Goal: Information Seeking & Learning: Check status

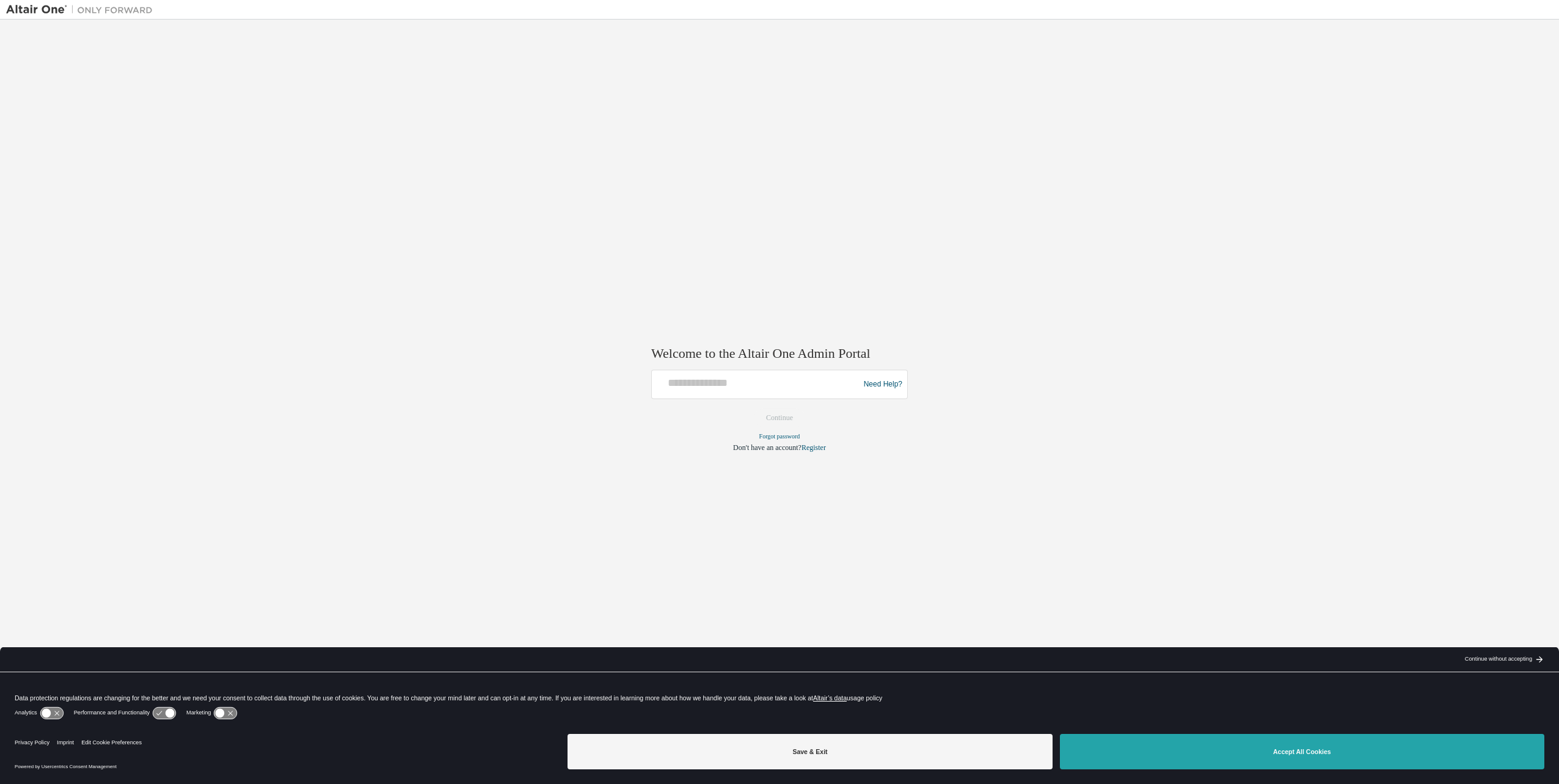
click at [1172, 744] on button "Accept All Cookies" at bounding box center [1302, 751] width 485 height 35
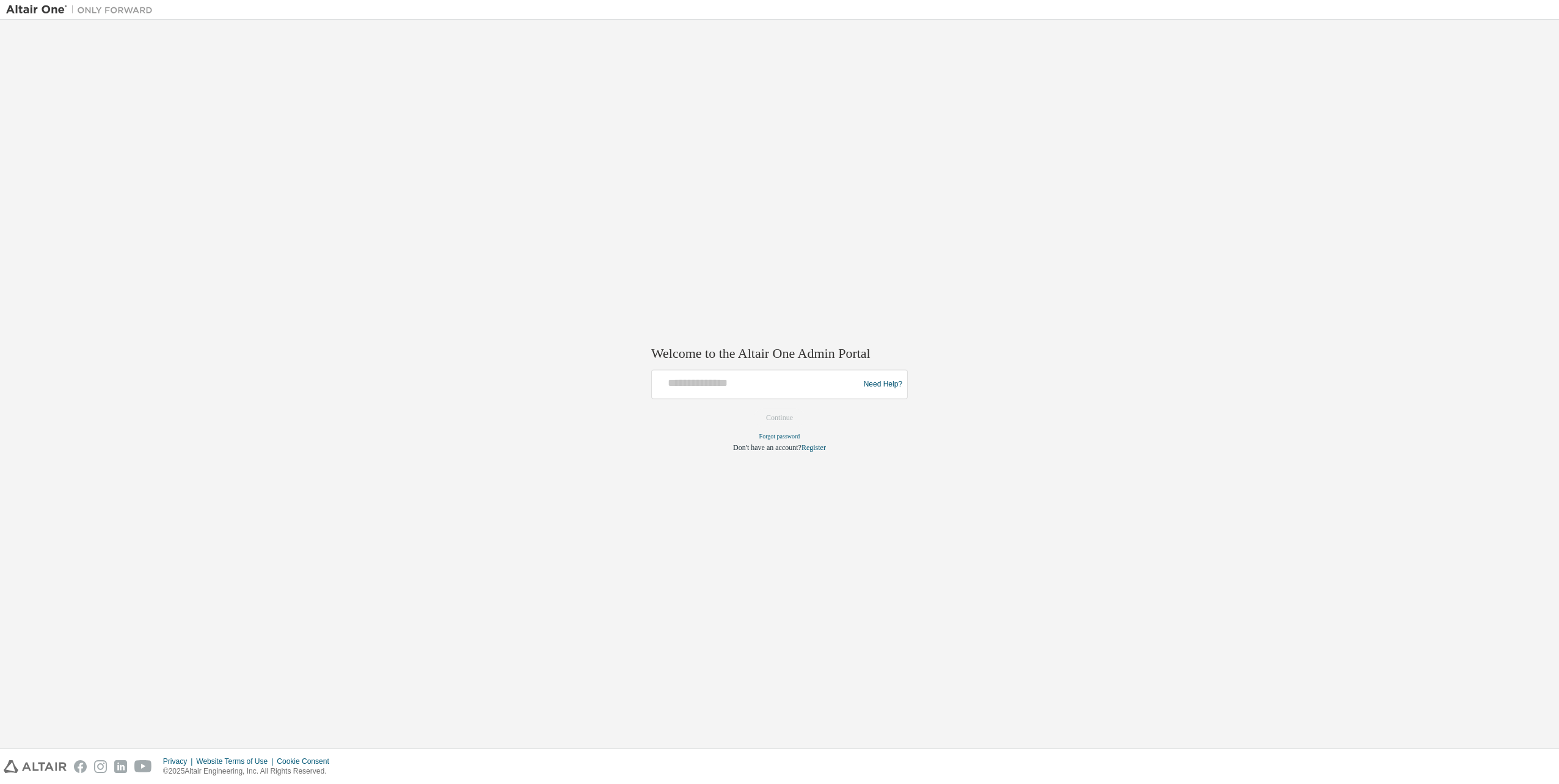
click at [38, 9] on img at bounding box center [82, 10] width 153 height 12
click at [108, 15] on img at bounding box center [82, 10] width 153 height 12
click at [735, 376] on input "text" at bounding box center [757, 383] width 201 height 18
type input "**********"
click at [788, 418] on button "Continue" at bounding box center [780, 418] width 53 height 18
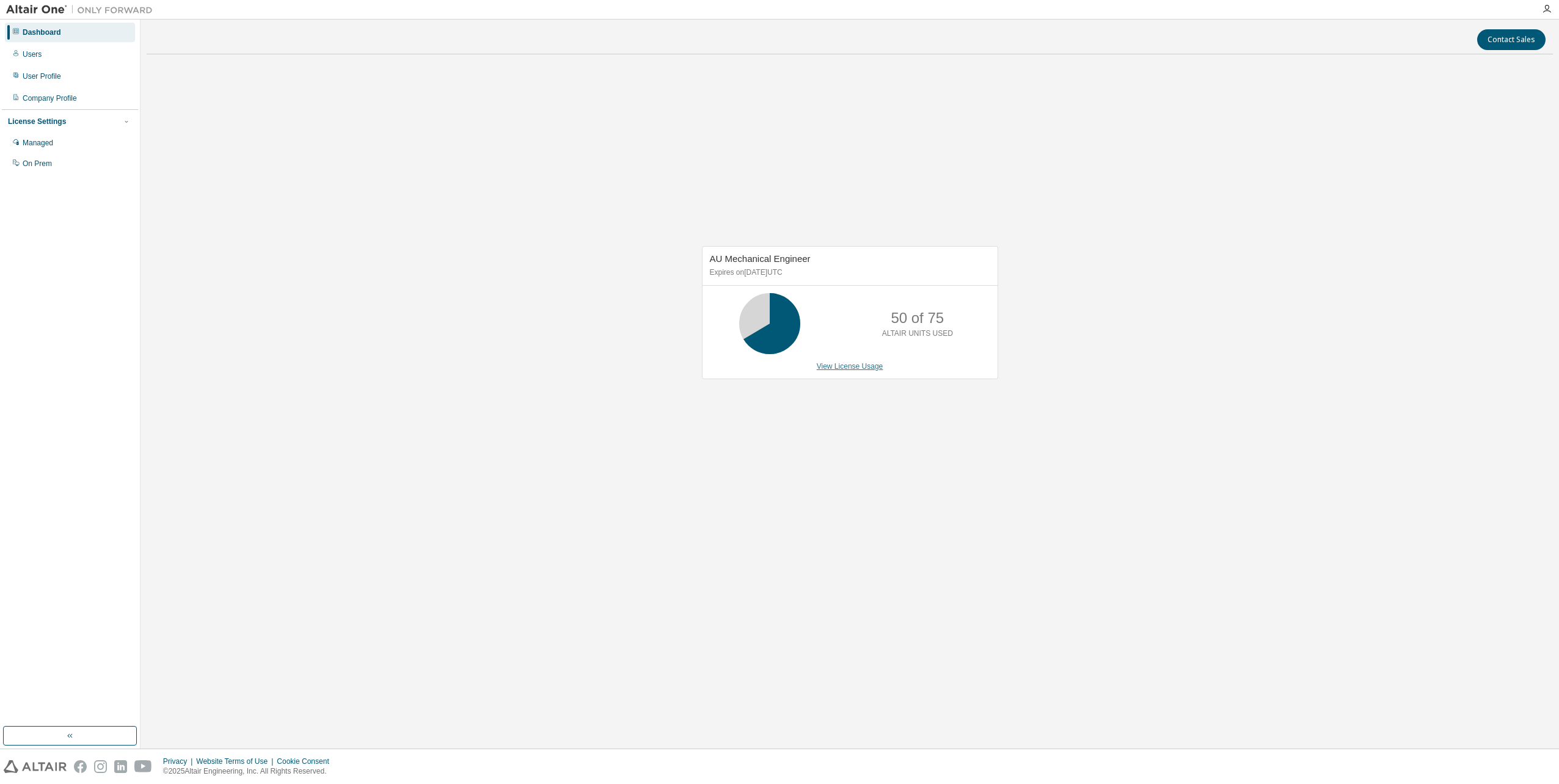
click at [868, 369] on link "View License Usage" at bounding box center [850, 367] width 67 height 9
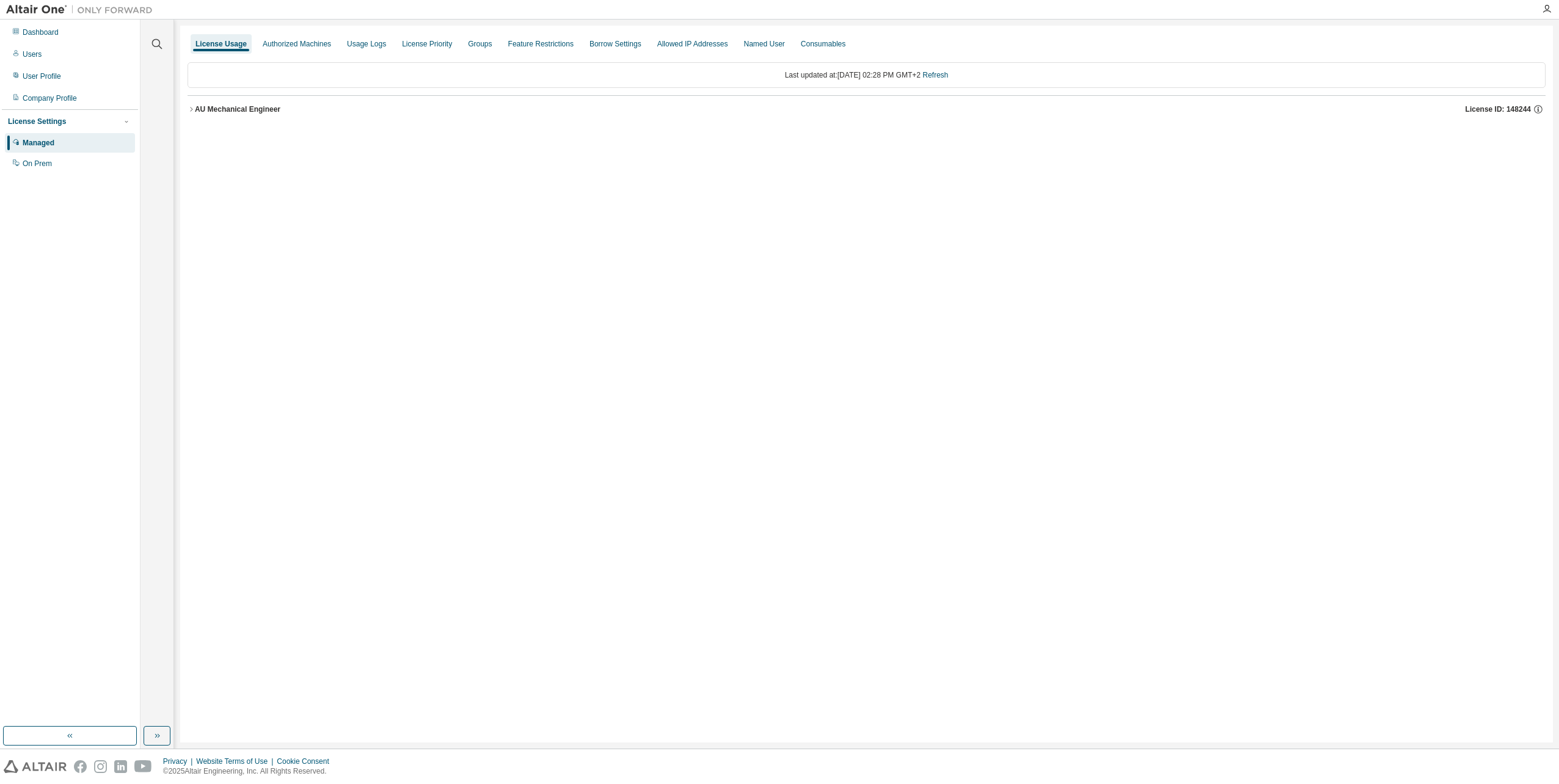
click at [211, 114] on div "AU Mechanical Engineer" at bounding box center [238, 110] width 86 height 10
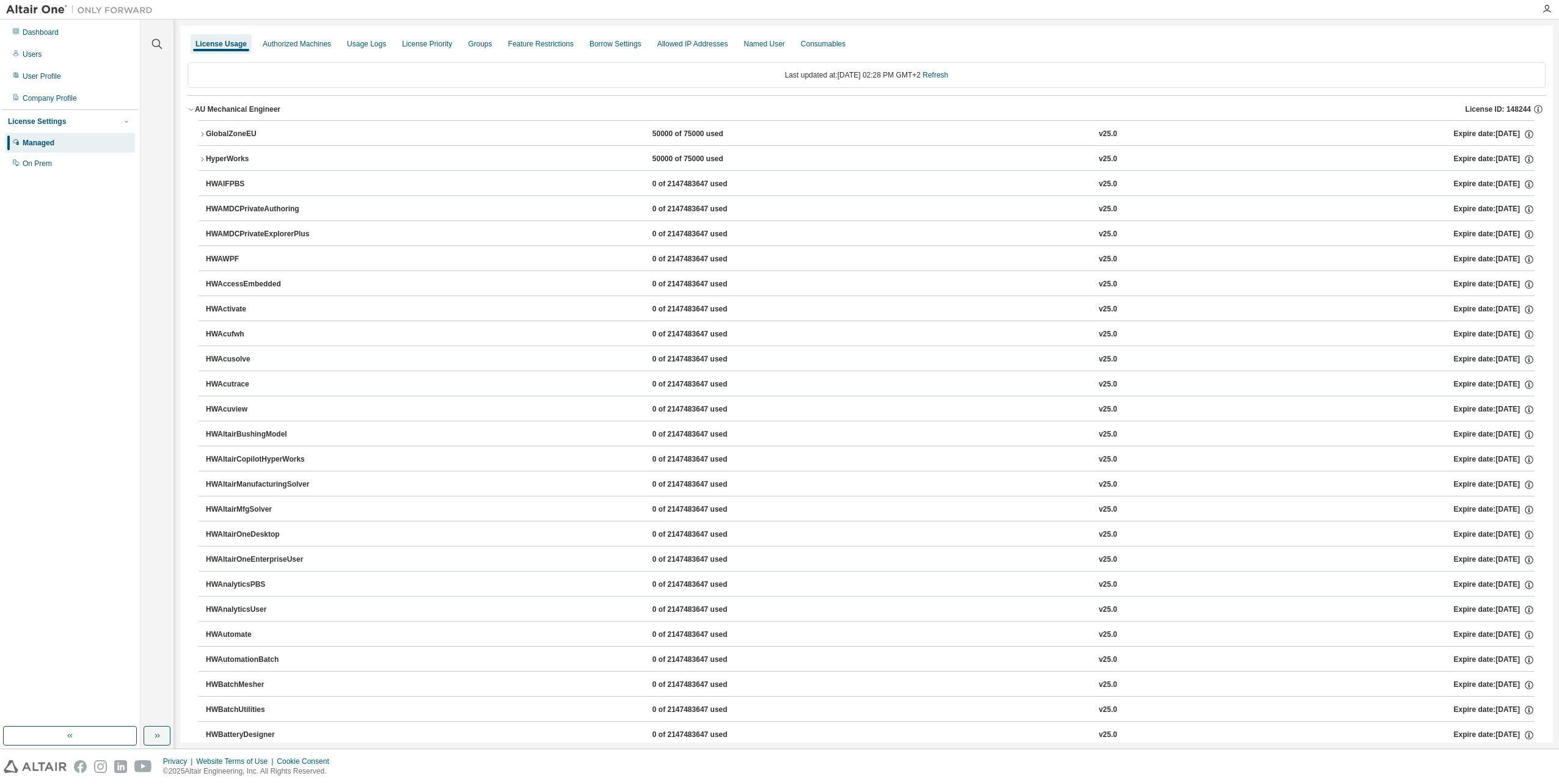
click at [209, 136] on div "GlobalZoneEU" at bounding box center [261, 134] width 110 height 11
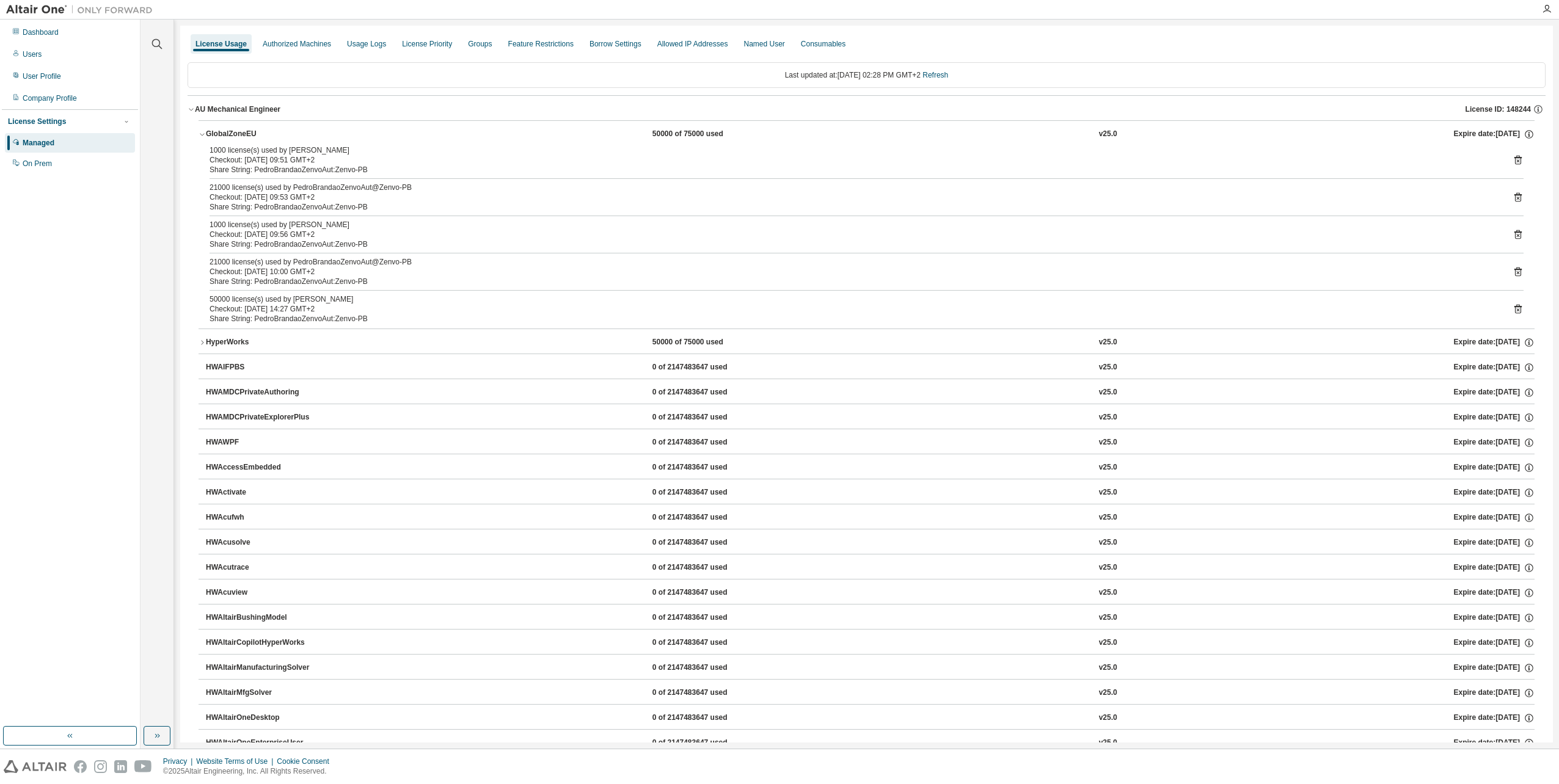
click at [224, 341] on div "HyperWorks" at bounding box center [261, 343] width 110 height 11
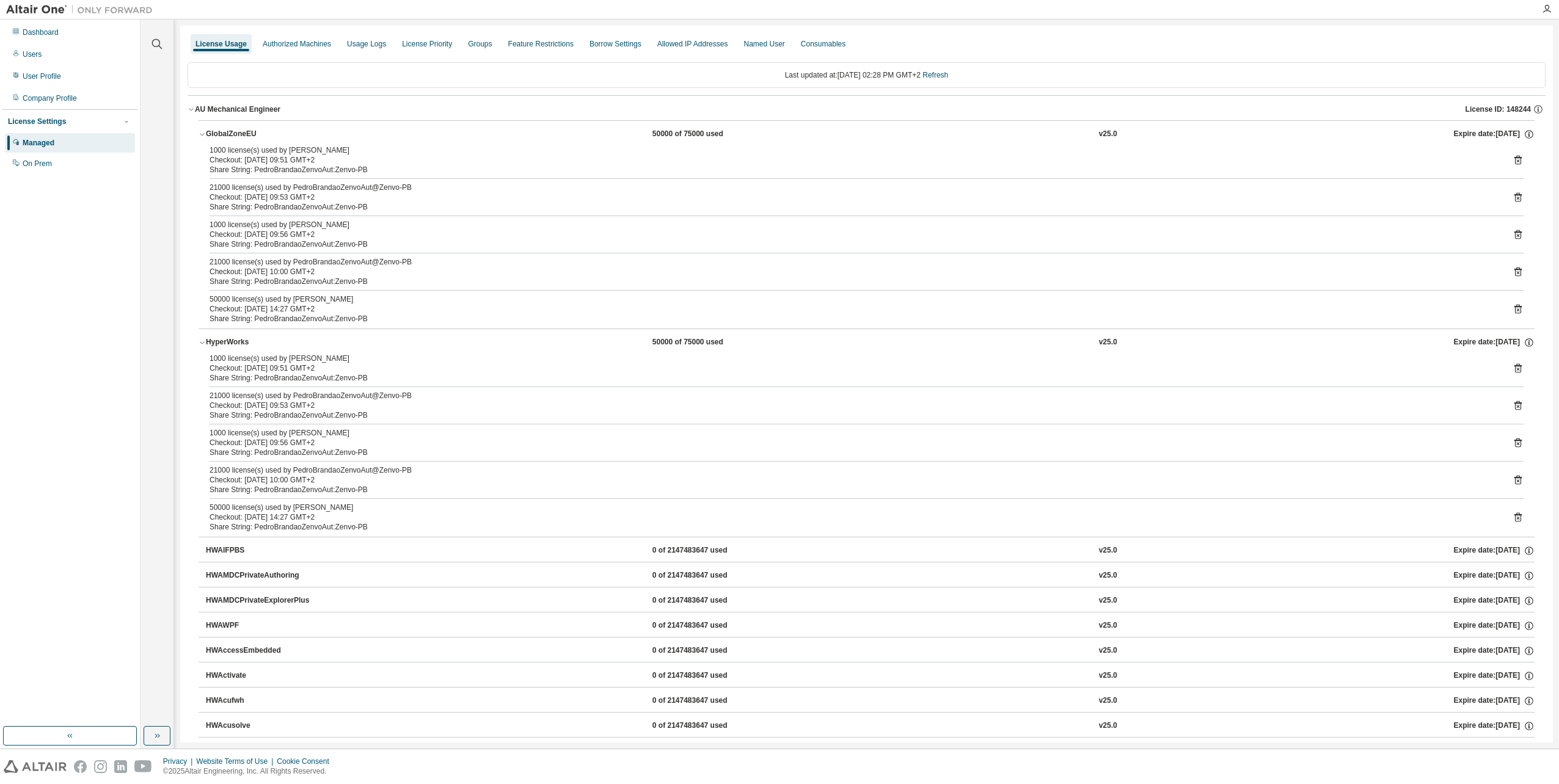
drag, startPoint x: 279, startPoint y: 510, endPoint x: 451, endPoint y: 518, distance: 172.2
click at [451, 518] on div "50000 license(s) used by PedroBrandaoZenvoAut@Zenvo-PB Checkout: 2025-09-01 14:…" at bounding box center [852, 512] width 1285 height 20
click at [410, 485] on div "Share String: PedroBrandaoZenvoAut:Zenvo-PB" at bounding box center [852, 490] width 1285 height 10
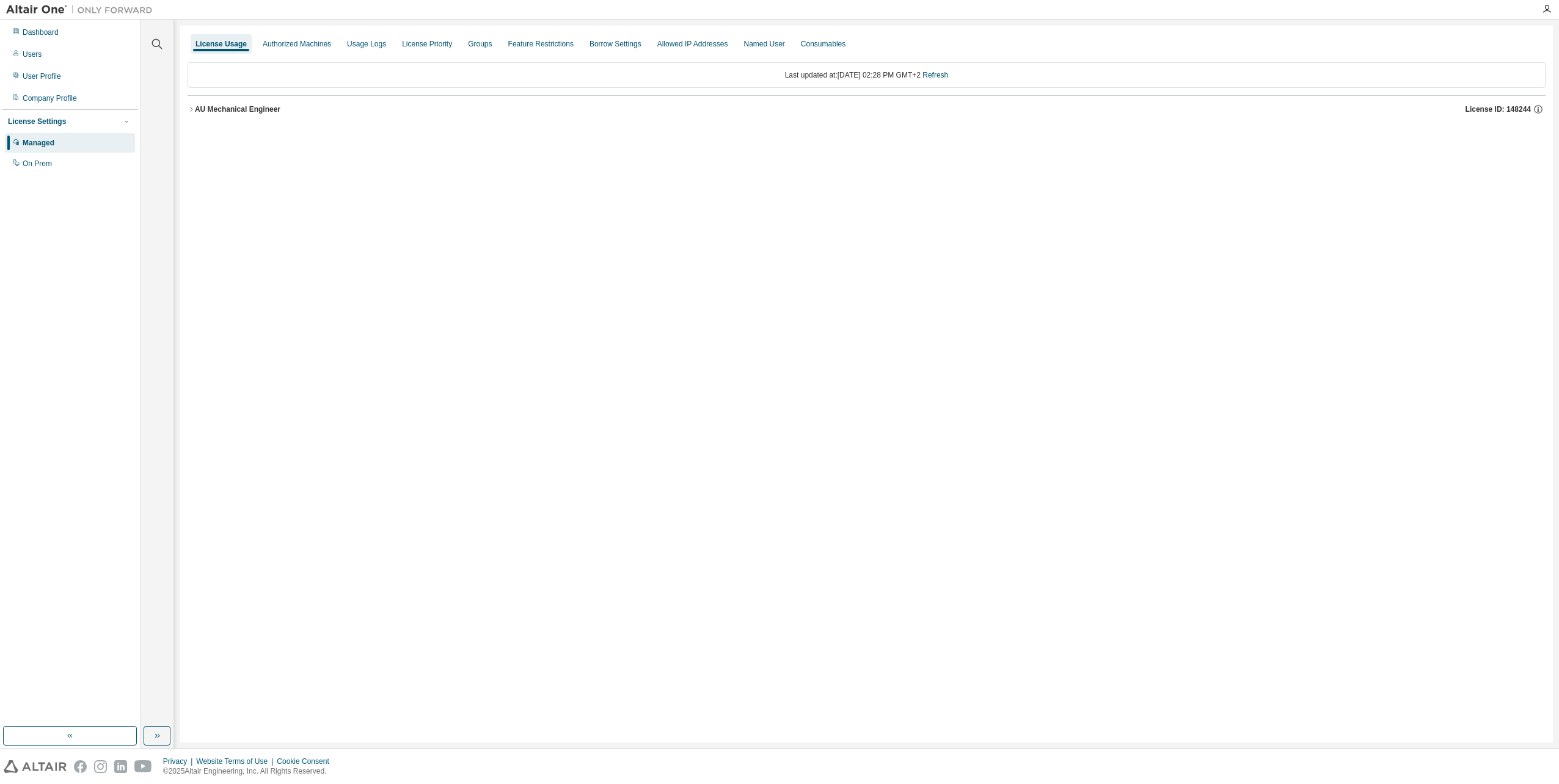
click at [191, 108] on icon "button" at bounding box center [191, 109] width 7 height 7
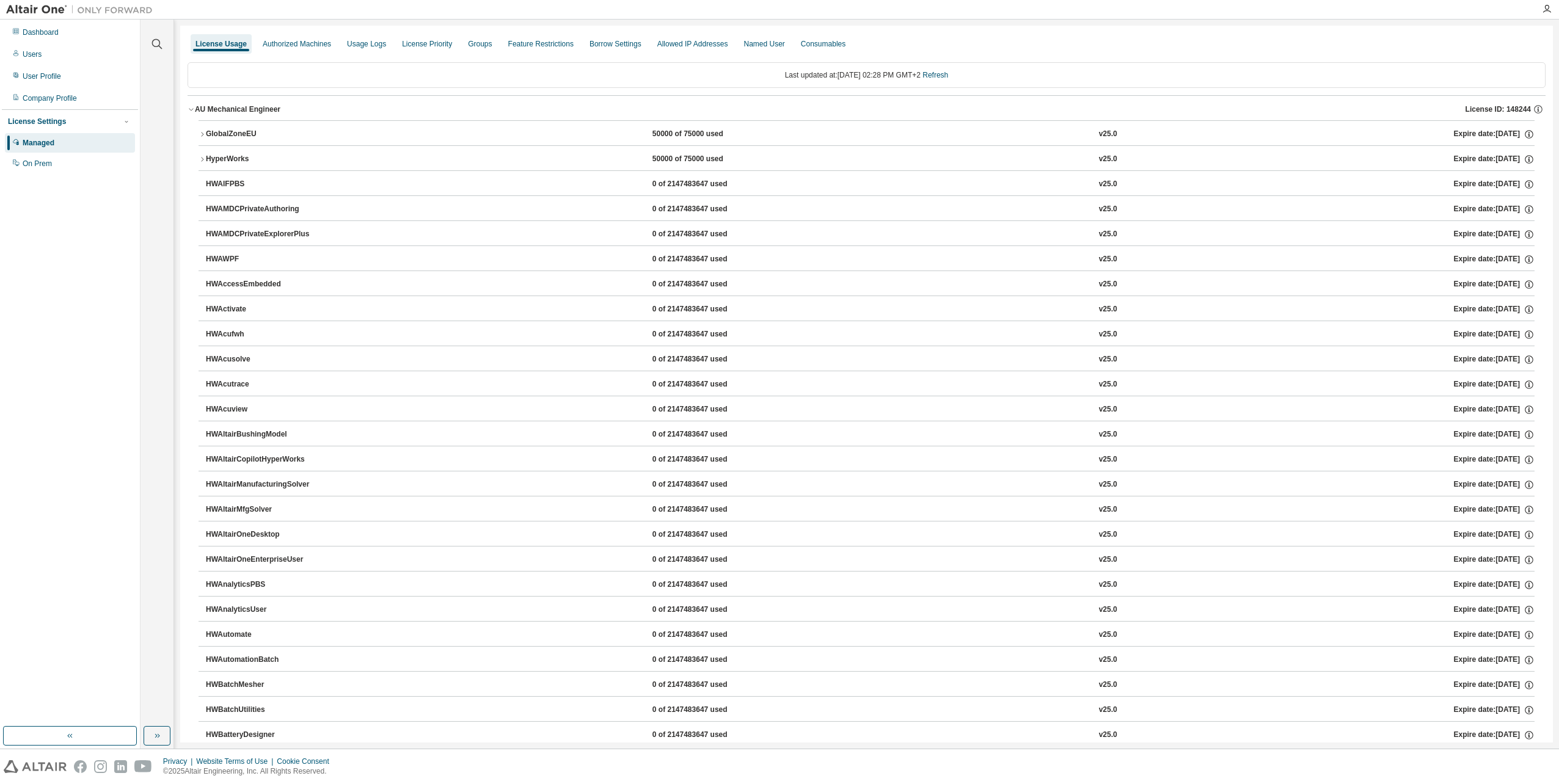
click at [200, 138] on button "GlobalZoneEU 50000 of 75000 used v25.0 Expire date: [DATE]" at bounding box center [866, 134] width 1336 height 27
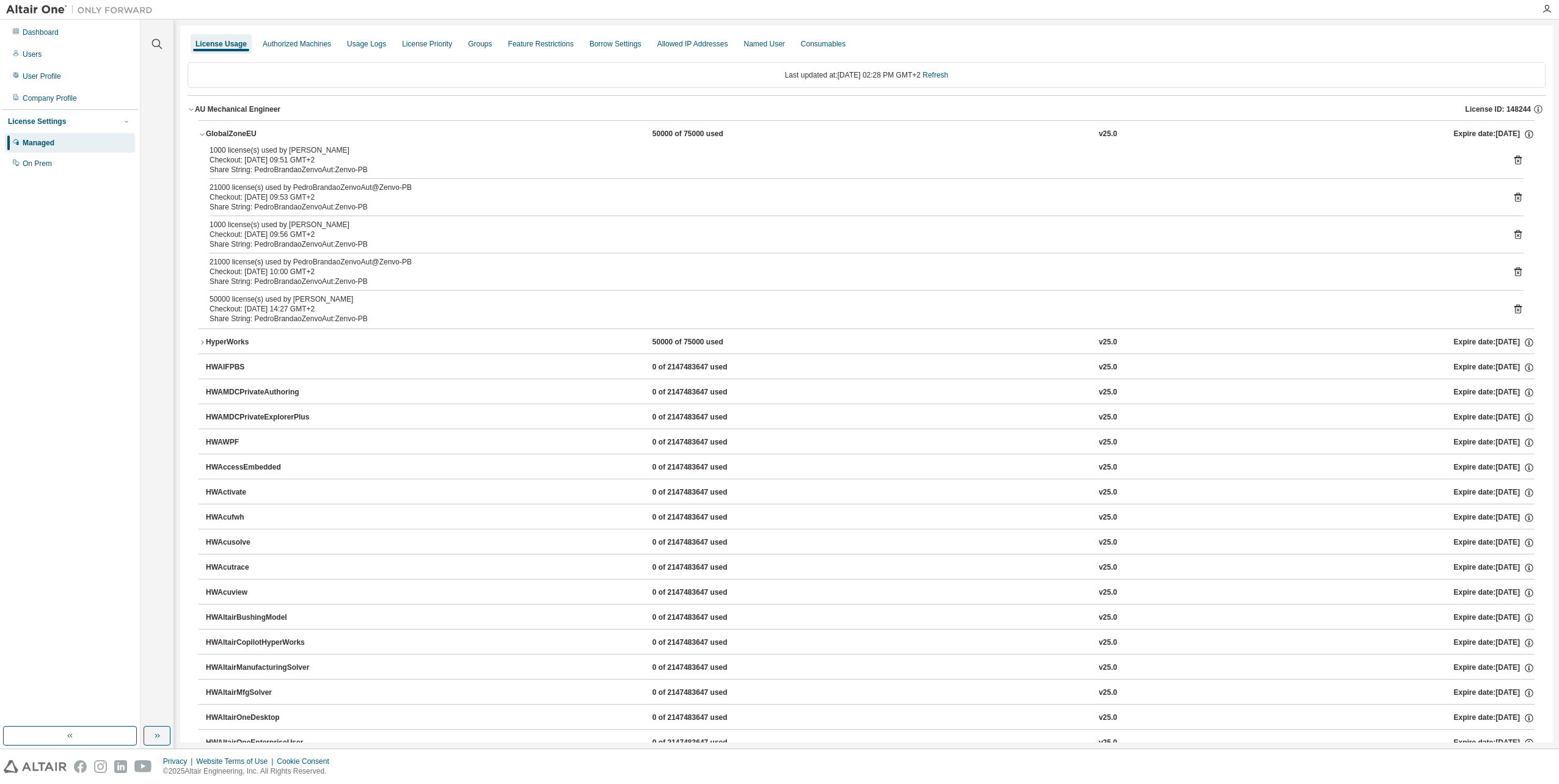
click at [206, 343] on button "HyperWorks 50000 of 75000 used v25.0 Expire date: [DATE]" at bounding box center [866, 343] width 1336 height 27
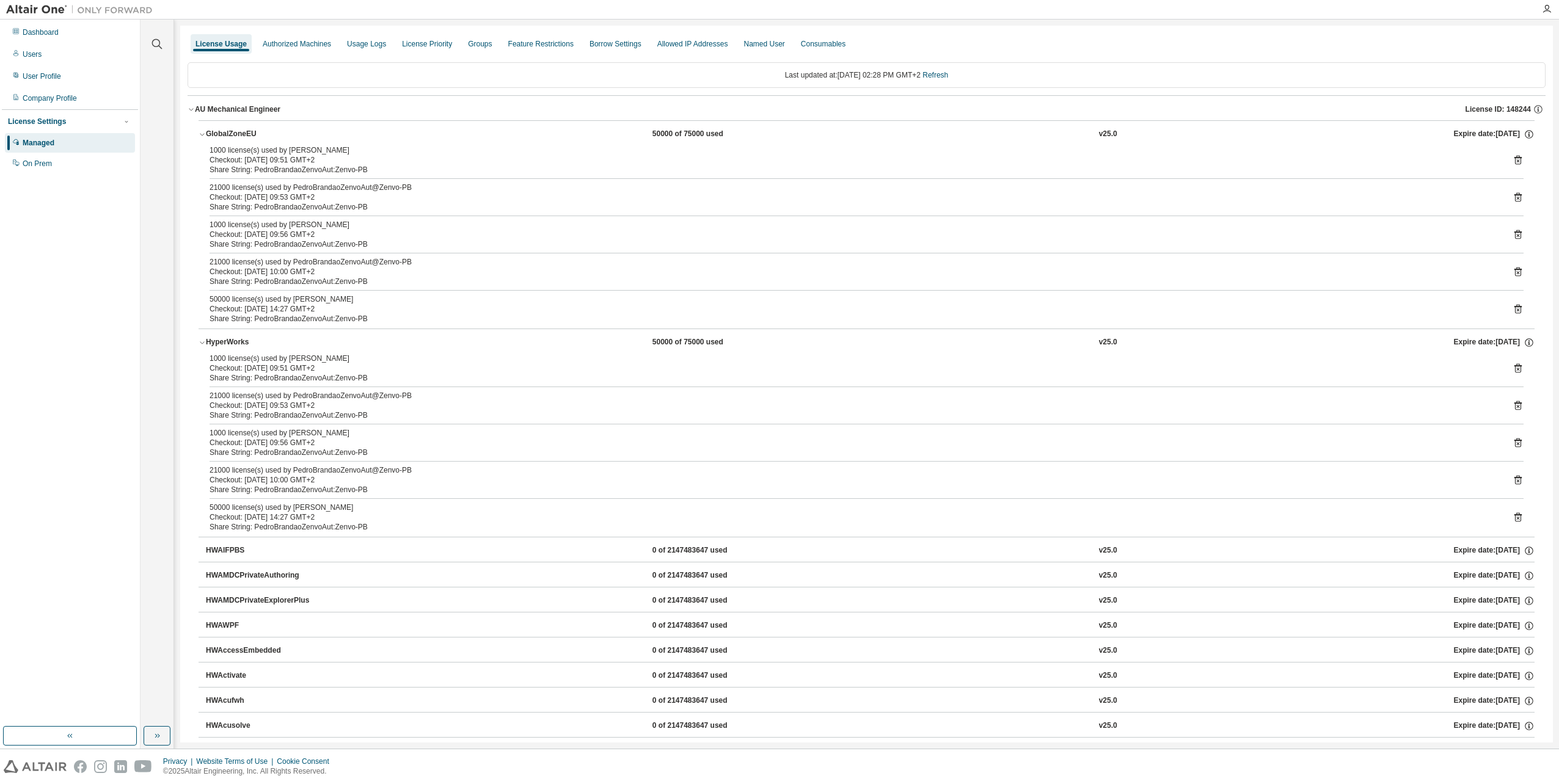
drag, startPoint x: 272, startPoint y: 395, endPoint x: 331, endPoint y: 405, distance: 59.8
click at [331, 405] on div "21000 license(s) used by PedroBrandaoZenvoAut@Zenvo-PB Checkout: 2025-09-01 09:…" at bounding box center [852, 400] width 1285 height 20
drag, startPoint x: 331, startPoint y: 405, endPoint x: 310, endPoint y: 475, distance: 73.1
click at [310, 475] on div "Checkout: 2025-09-01 10:00 GMT+2" at bounding box center [852, 480] width 1285 height 10
click at [35, 53] on div "Users" at bounding box center [32, 55] width 19 height 10
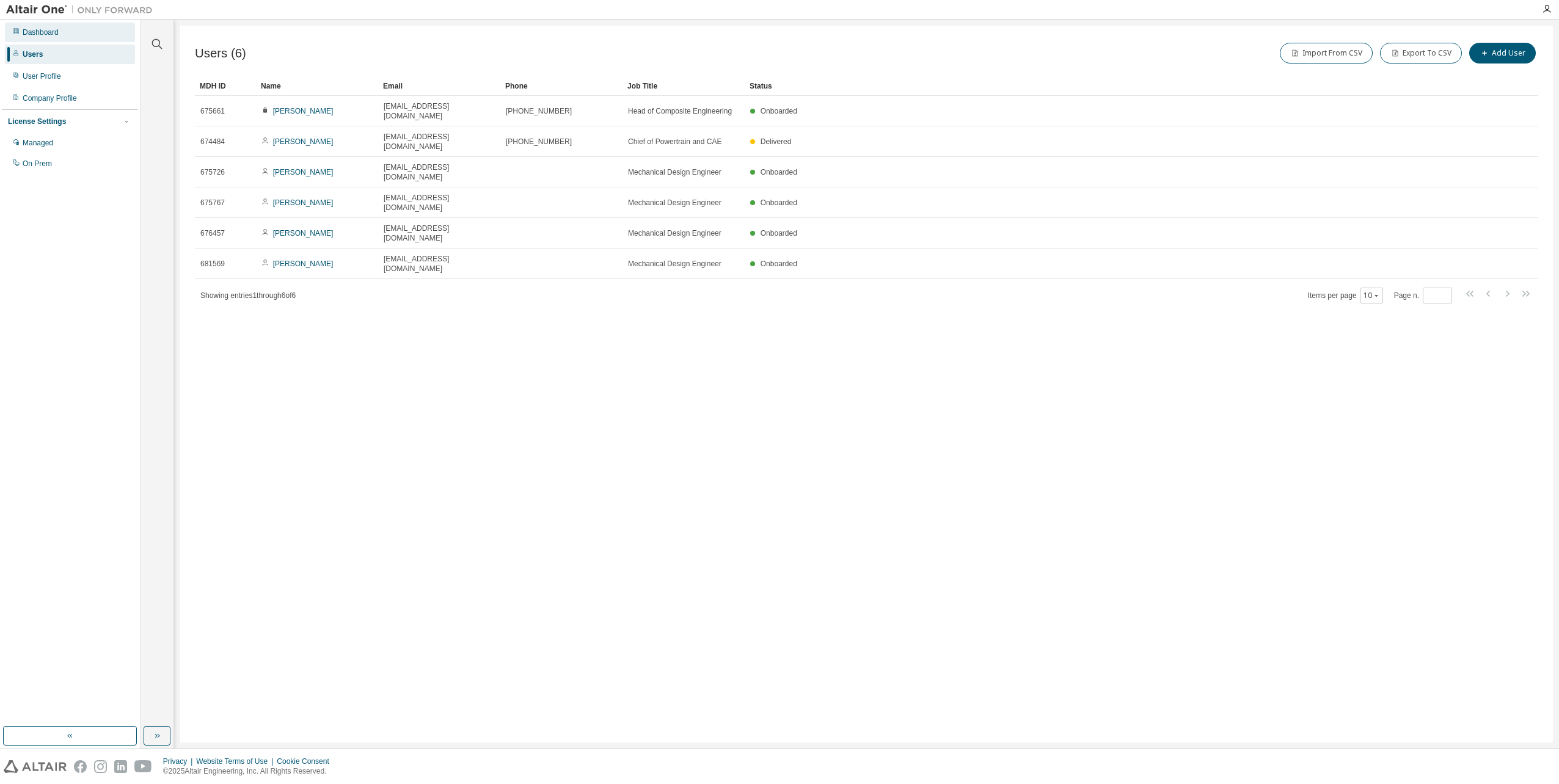
click at [75, 40] on div "Dashboard" at bounding box center [70, 33] width 130 height 20
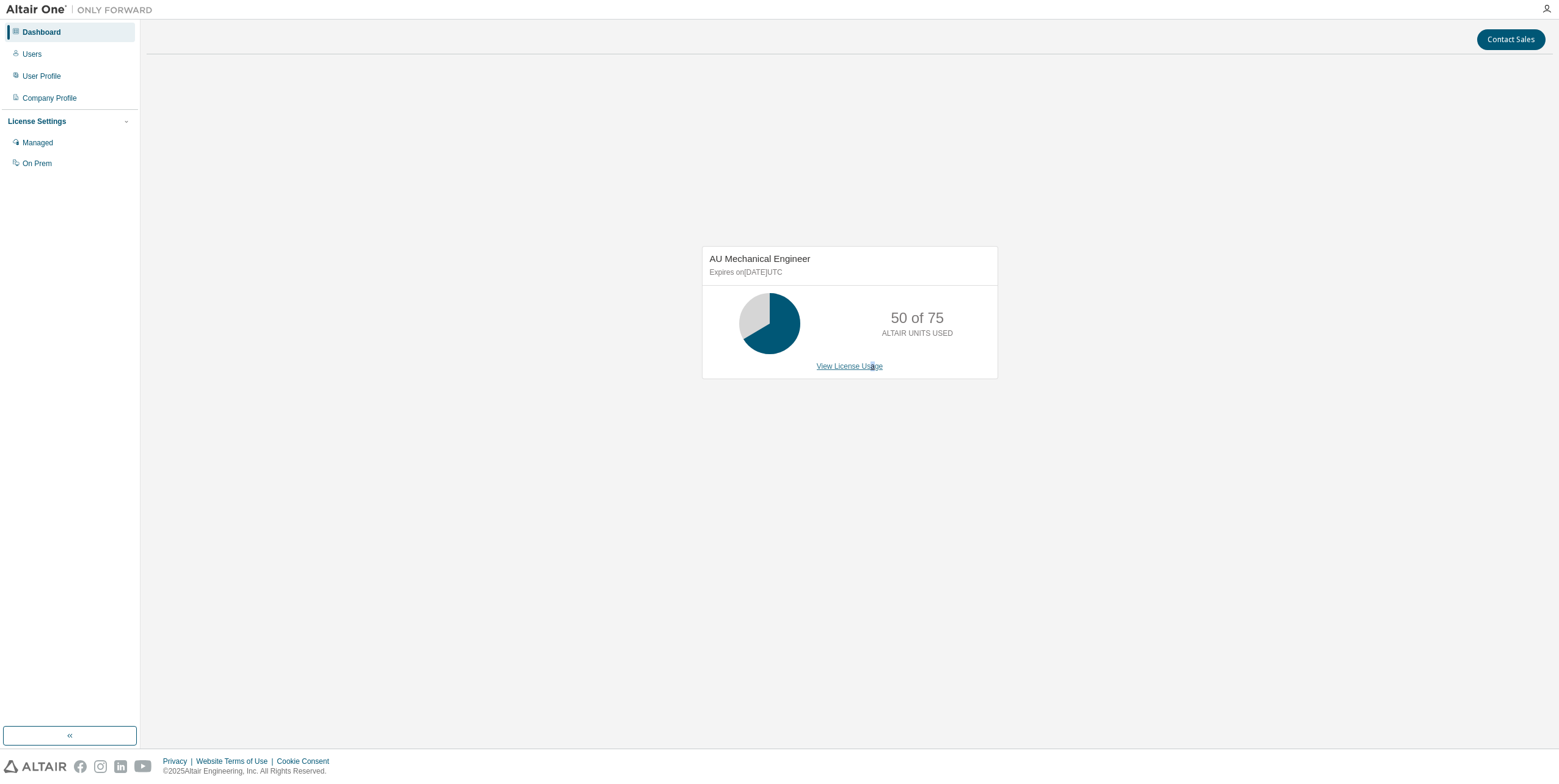
click at [870, 371] on link "View License Usage" at bounding box center [850, 367] width 67 height 9
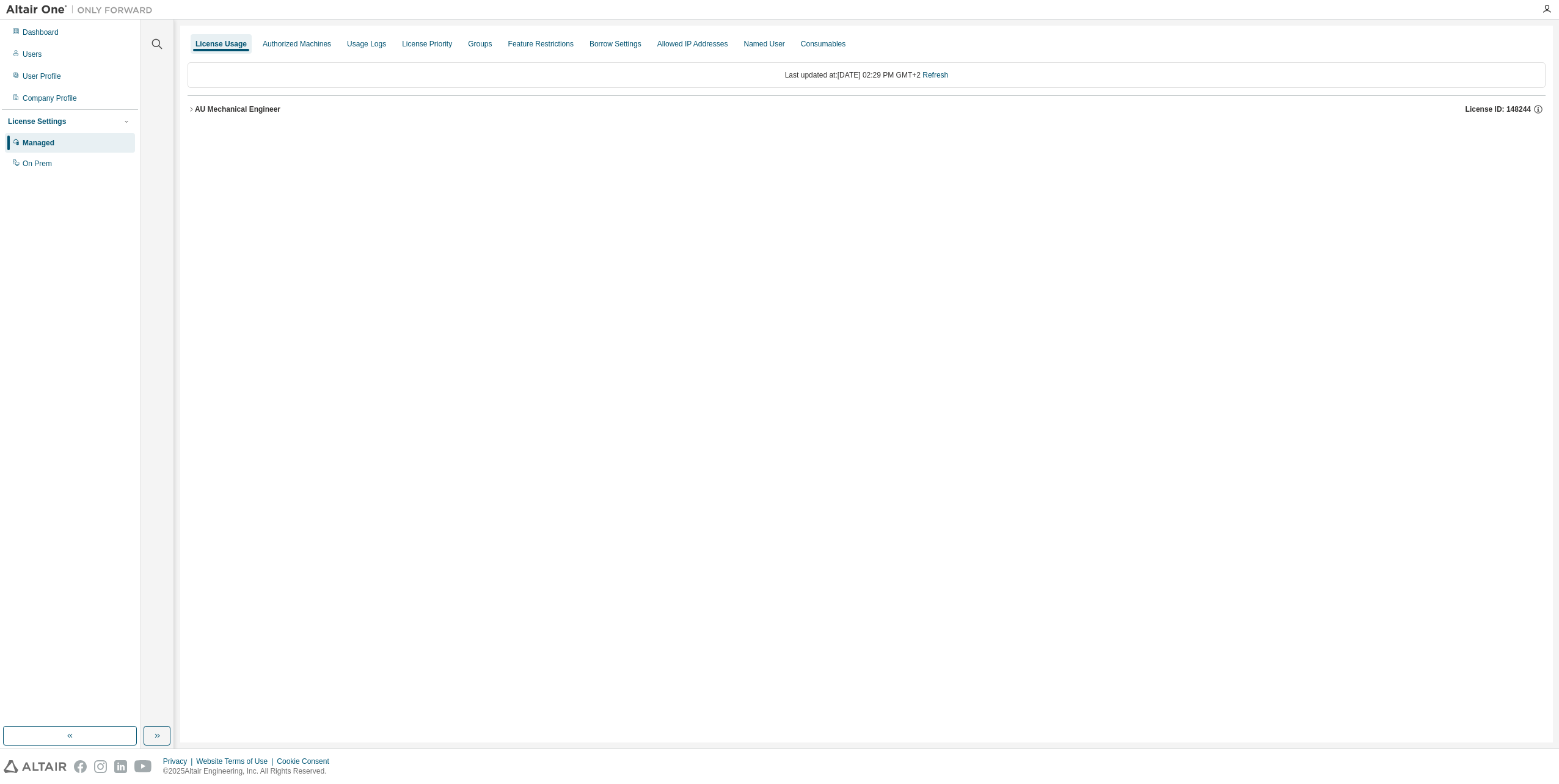
click at [216, 117] on button "AU Mechanical Engineer License ID: 148244" at bounding box center [866, 109] width 1358 height 27
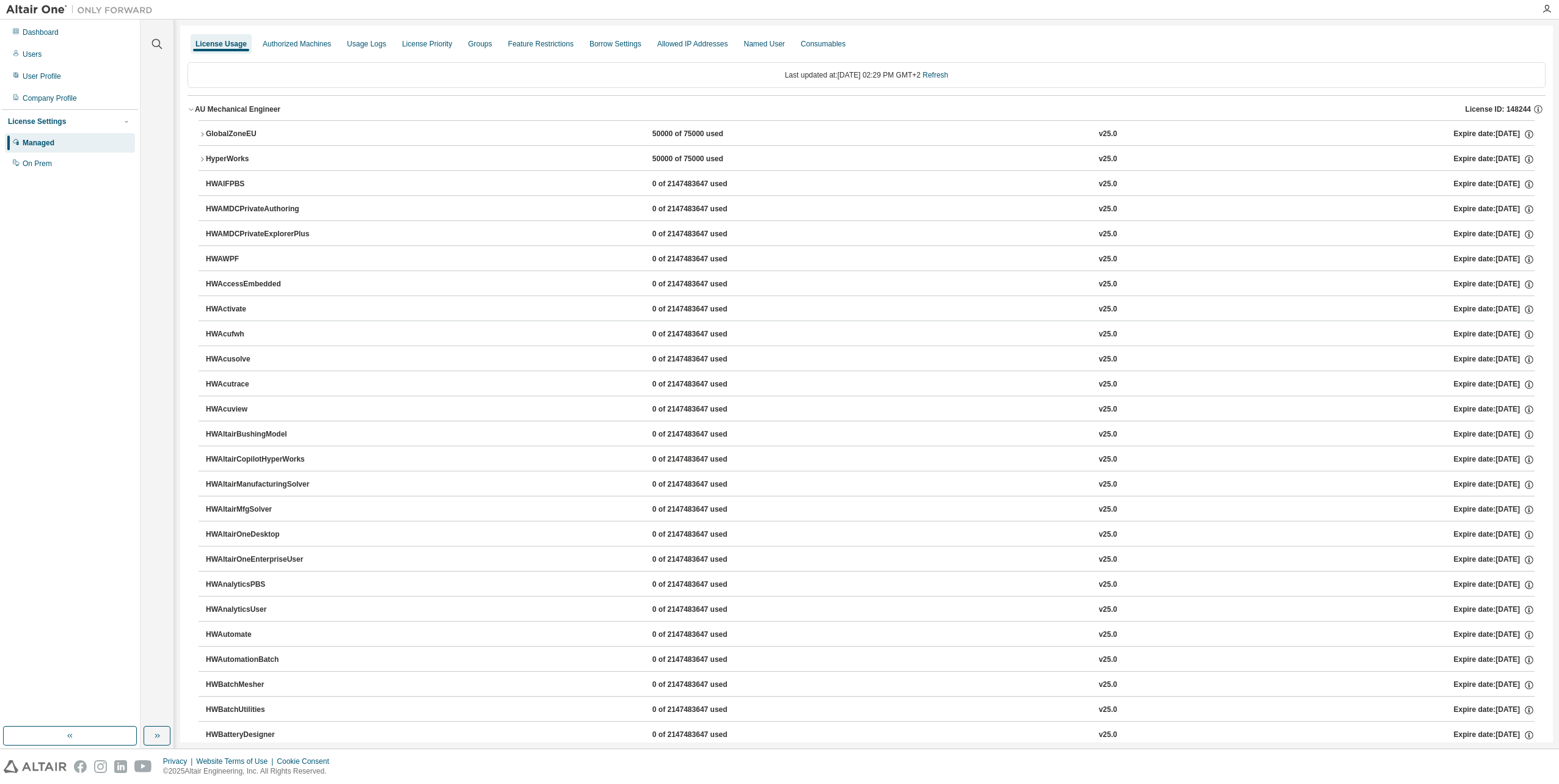
click at [221, 132] on div "GlobalZoneEU" at bounding box center [261, 134] width 110 height 11
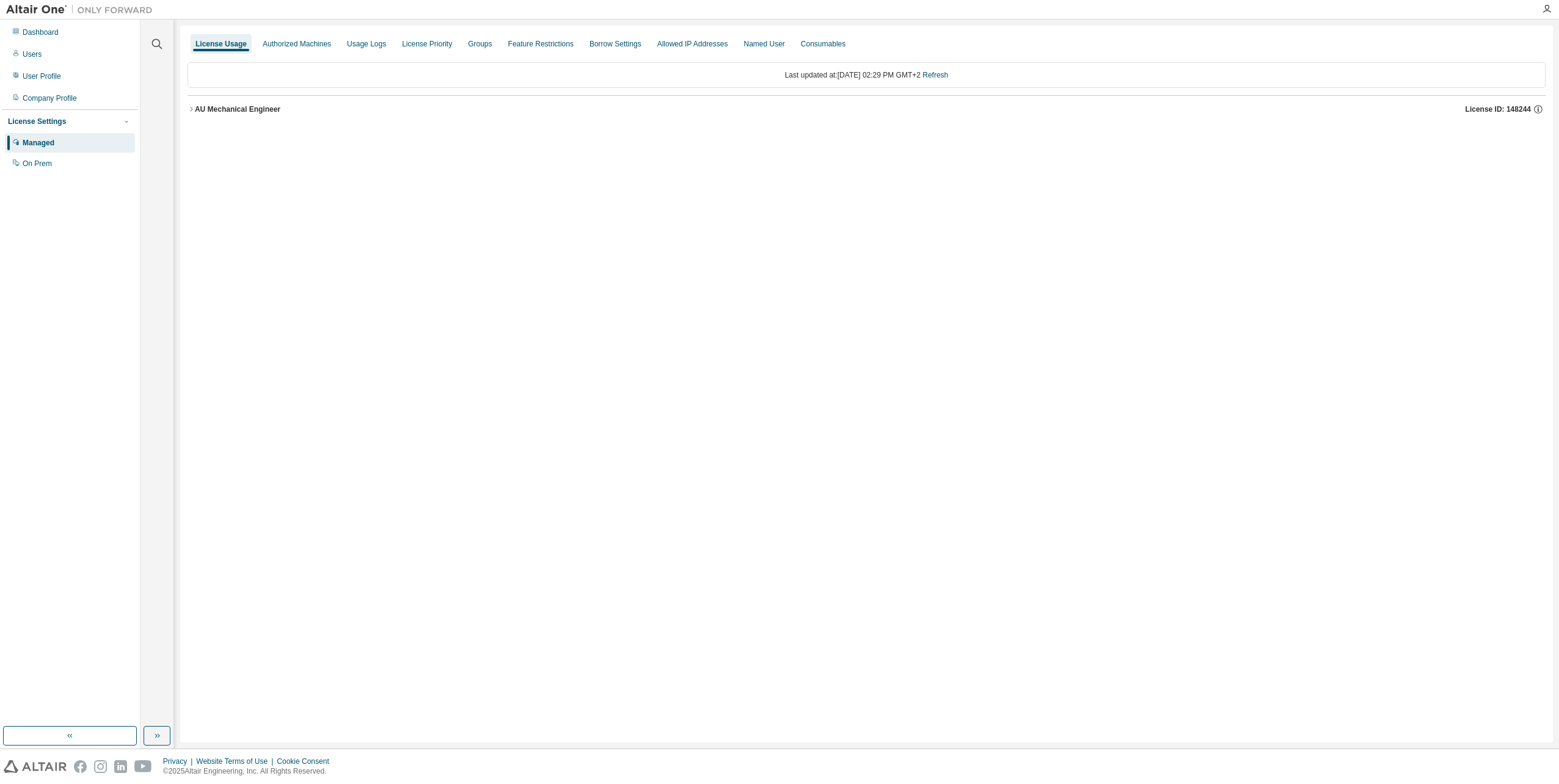
click at [202, 108] on div "AU Mechanical Engineer" at bounding box center [238, 110] width 86 height 10
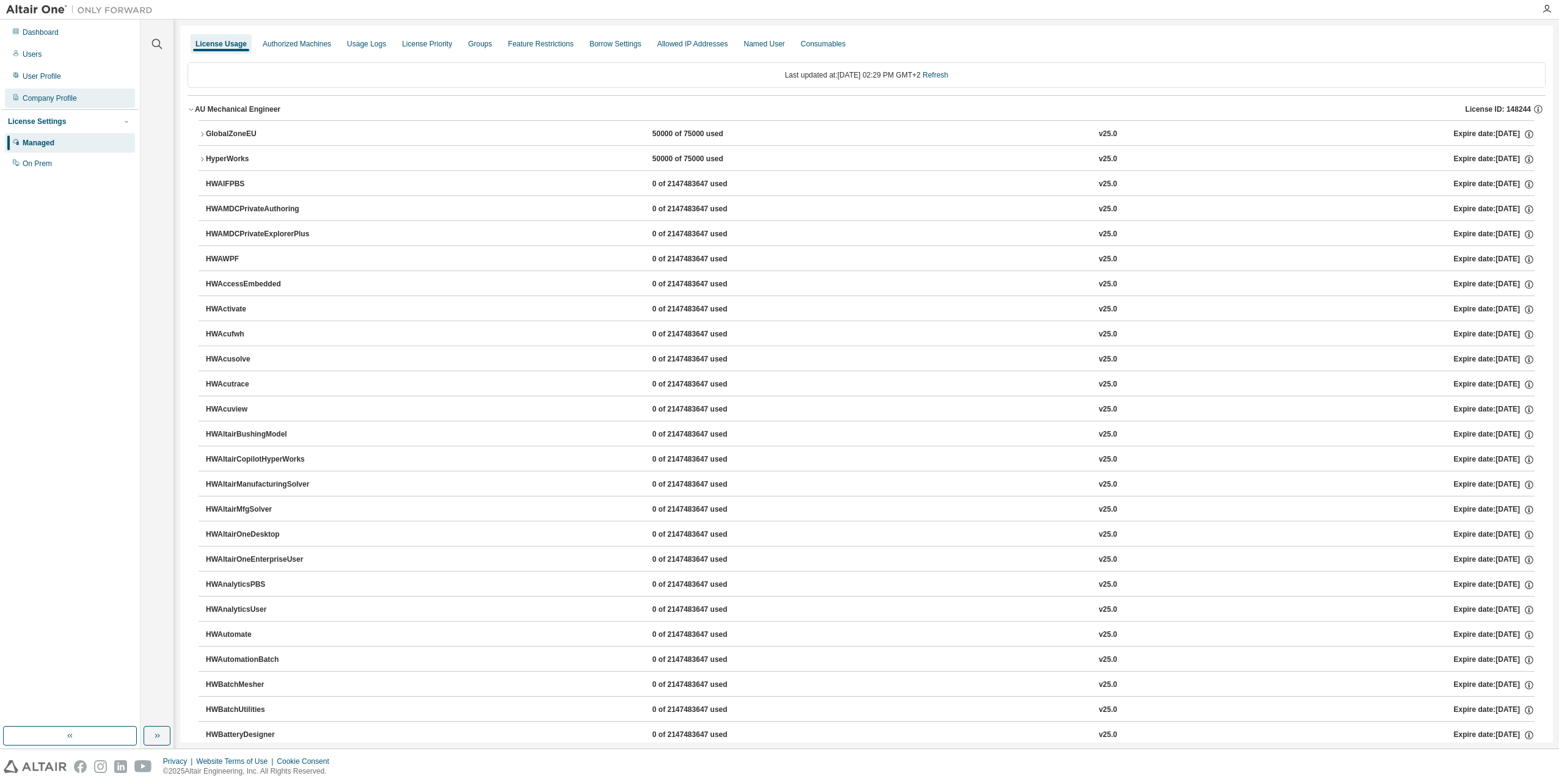
click at [56, 100] on div "Company Profile" at bounding box center [50, 99] width 54 height 10
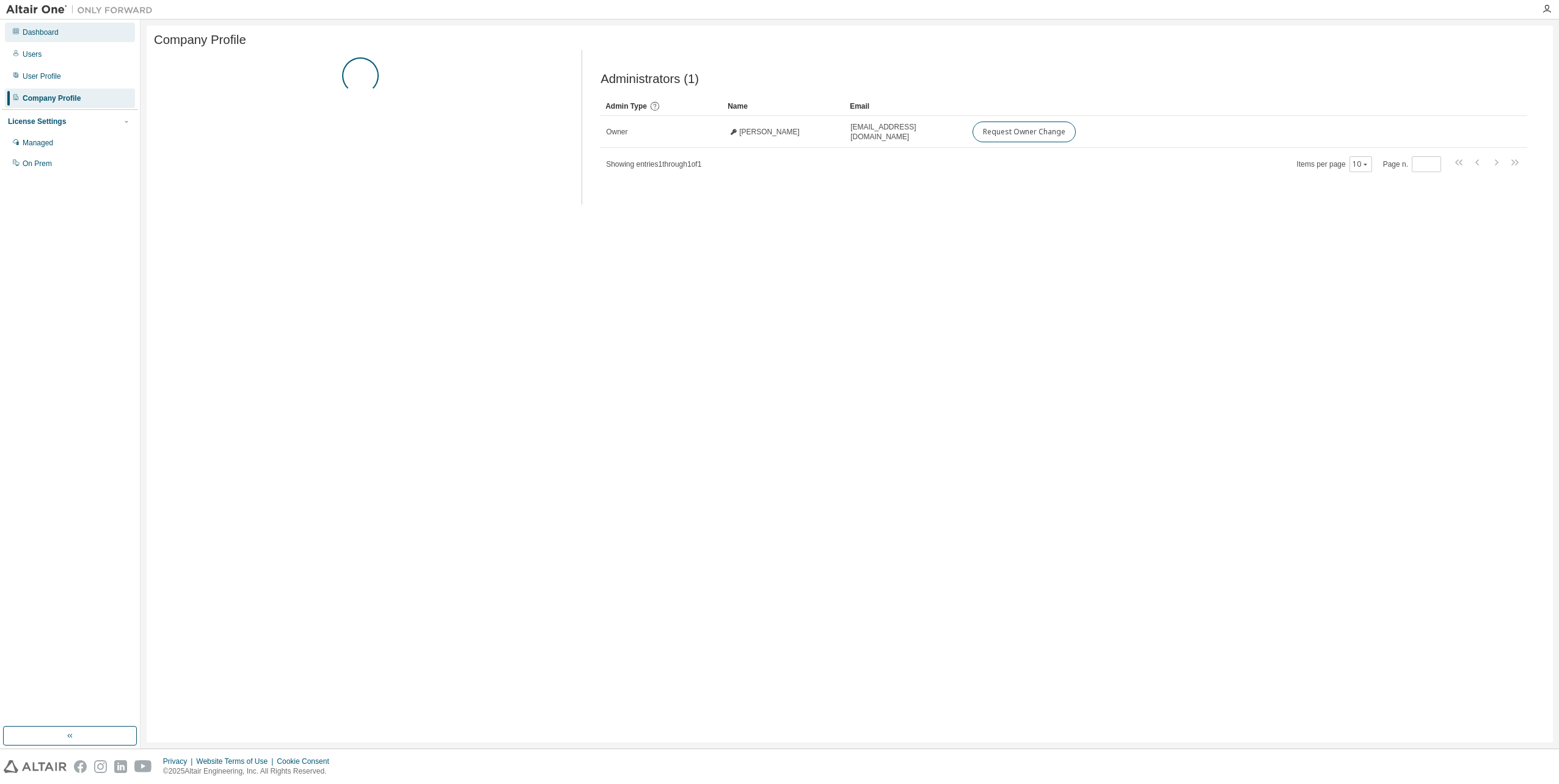
click at [40, 31] on div "Dashboard" at bounding box center [41, 33] width 36 height 10
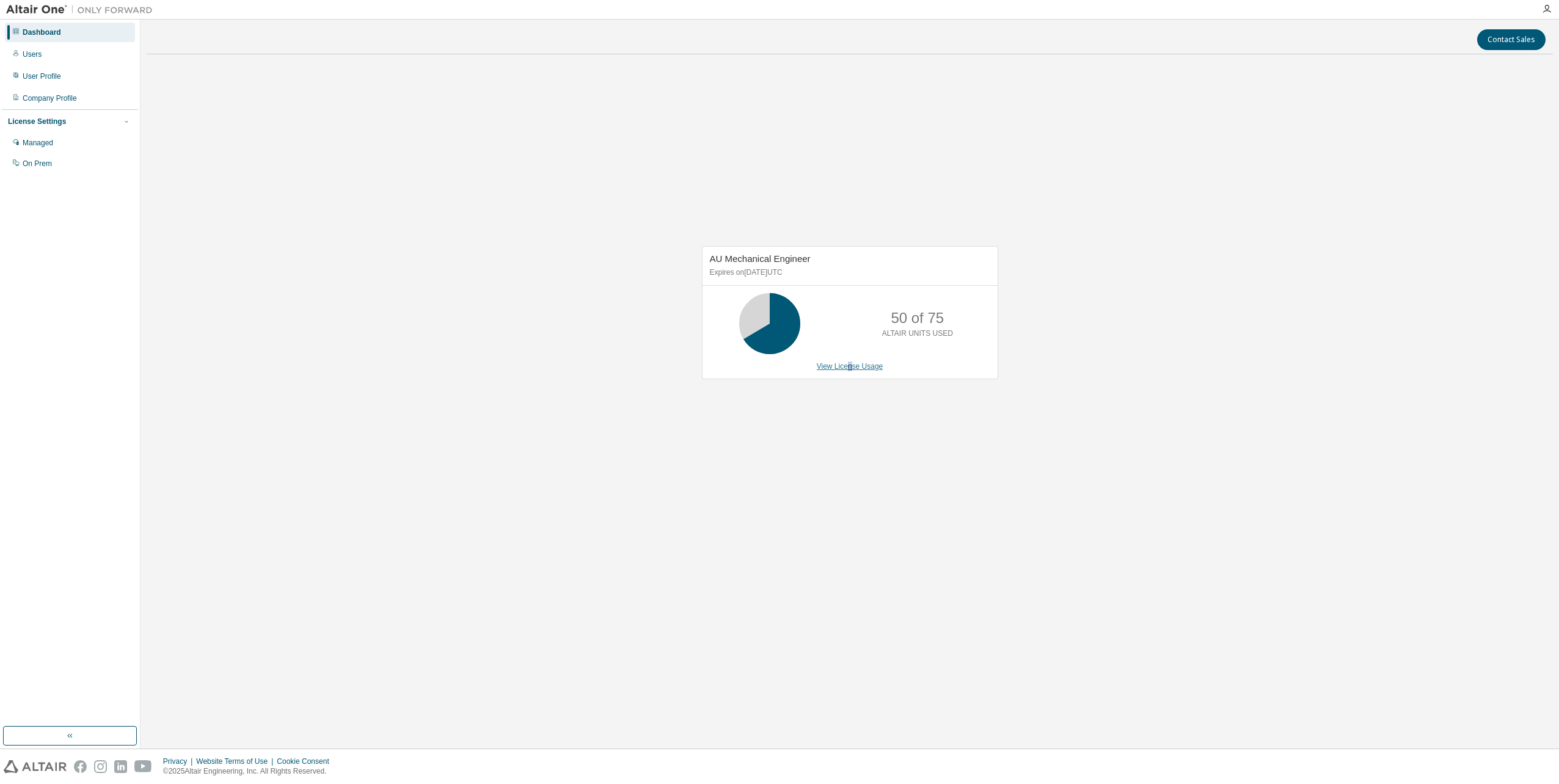
click at [850, 364] on link "View License Usage" at bounding box center [850, 367] width 67 height 9
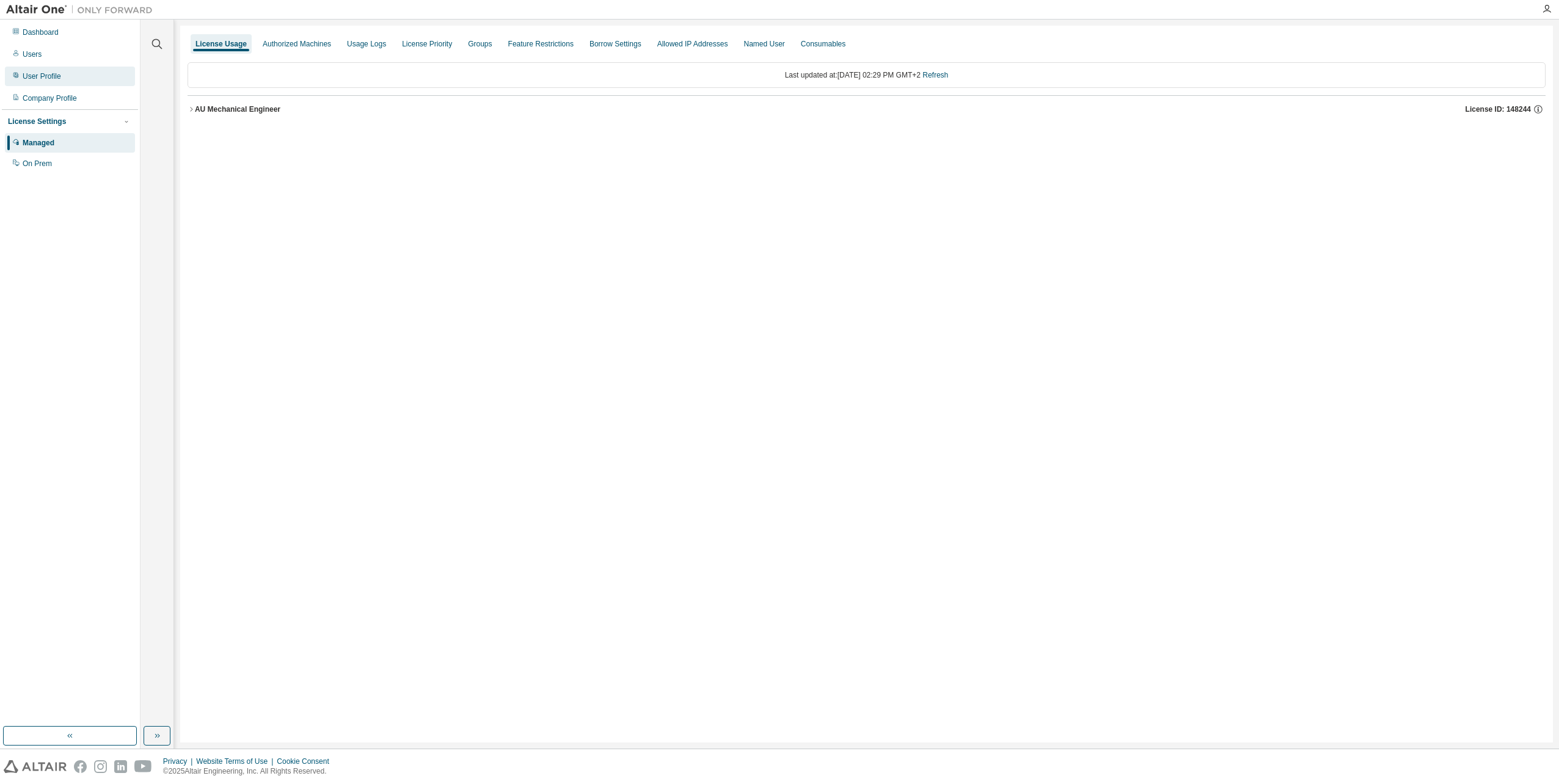
click at [75, 71] on div "User Profile" at bounding box center [70, 77] width 130 height 20
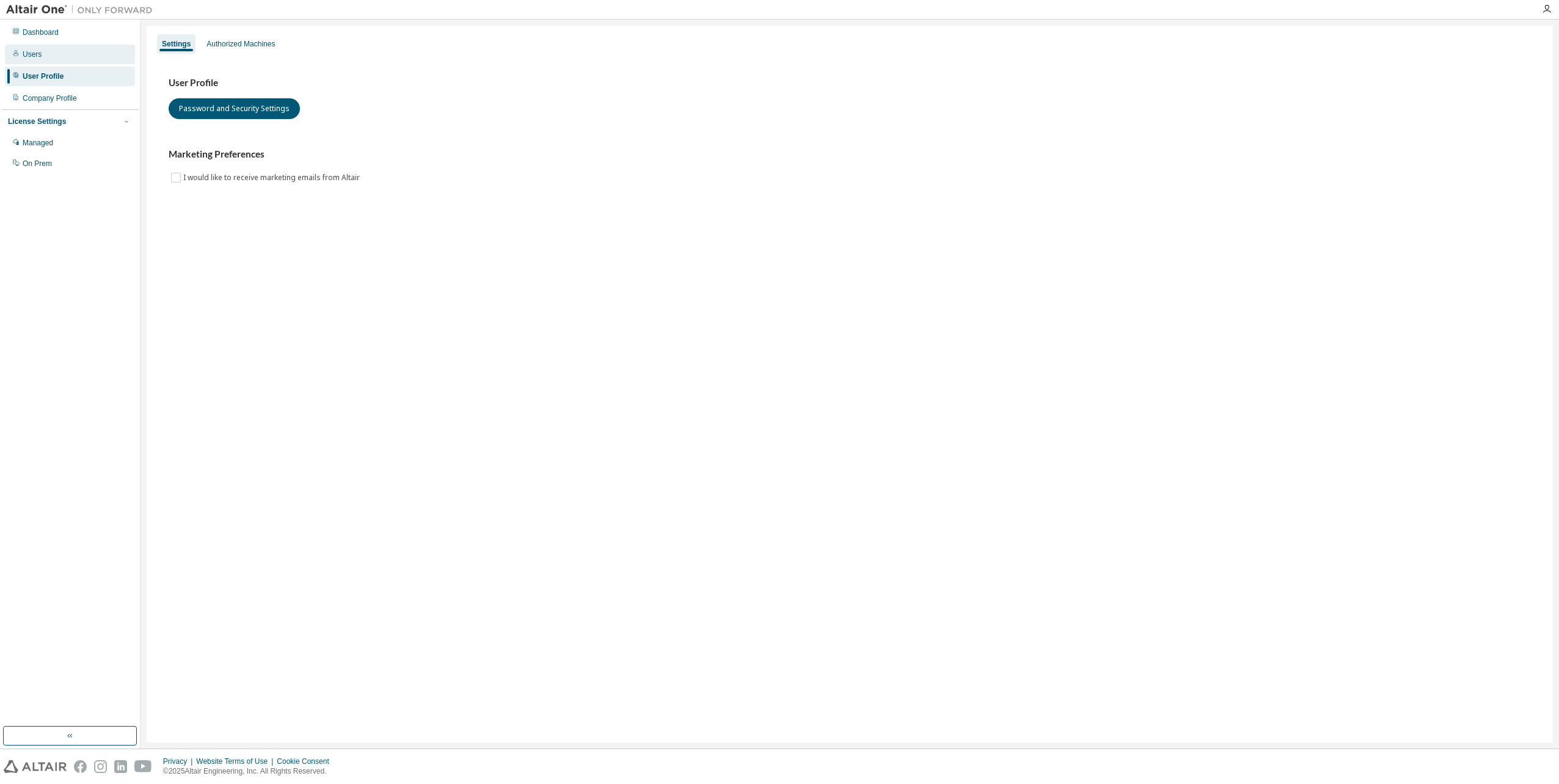
click at [73, 55] on div "Users" at bounding box center [70, 55] width 130 height 20
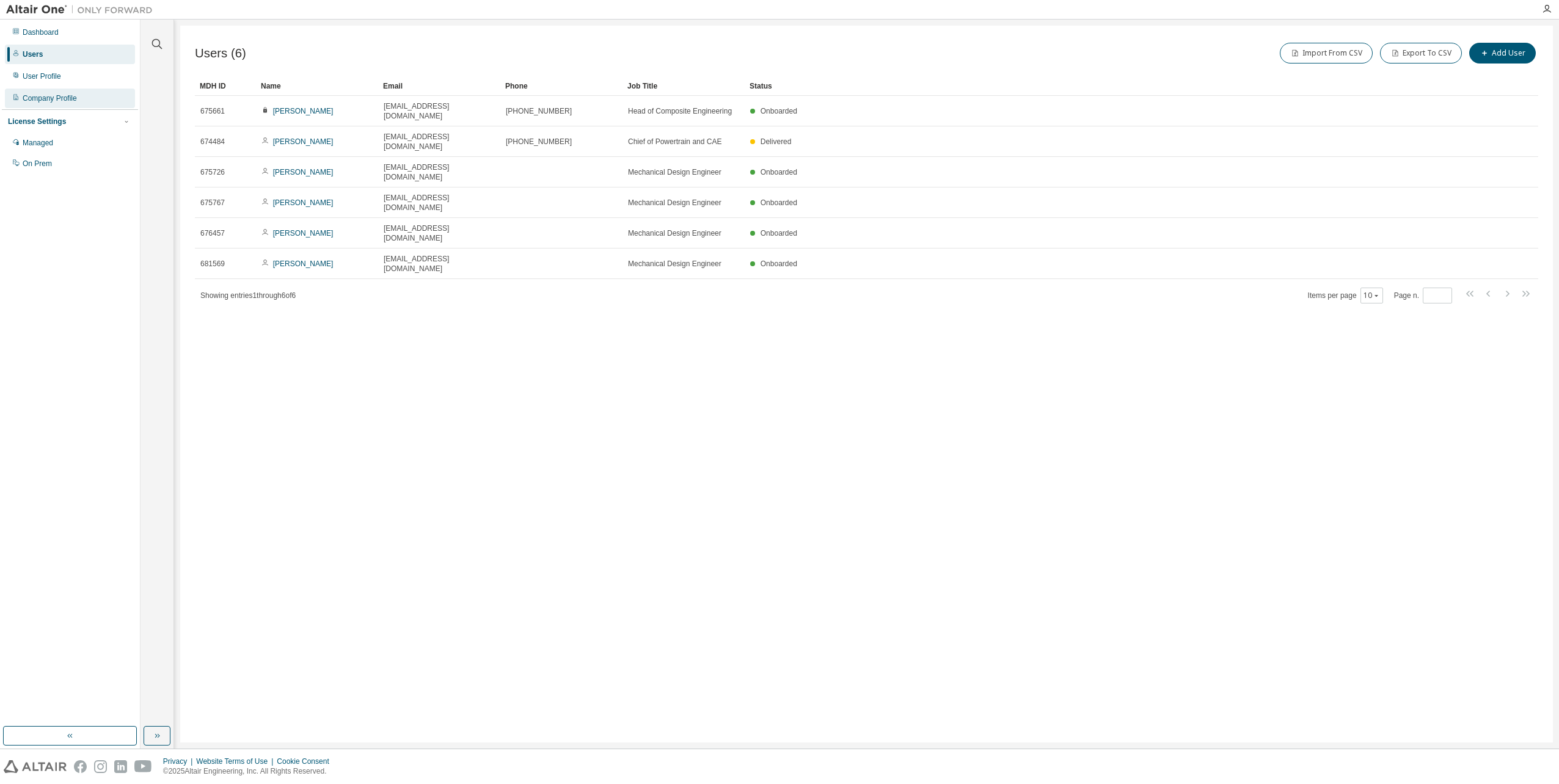
click at [63, 100] on div "Company Profile" at bounding box center [50, 99] width 54 height 10
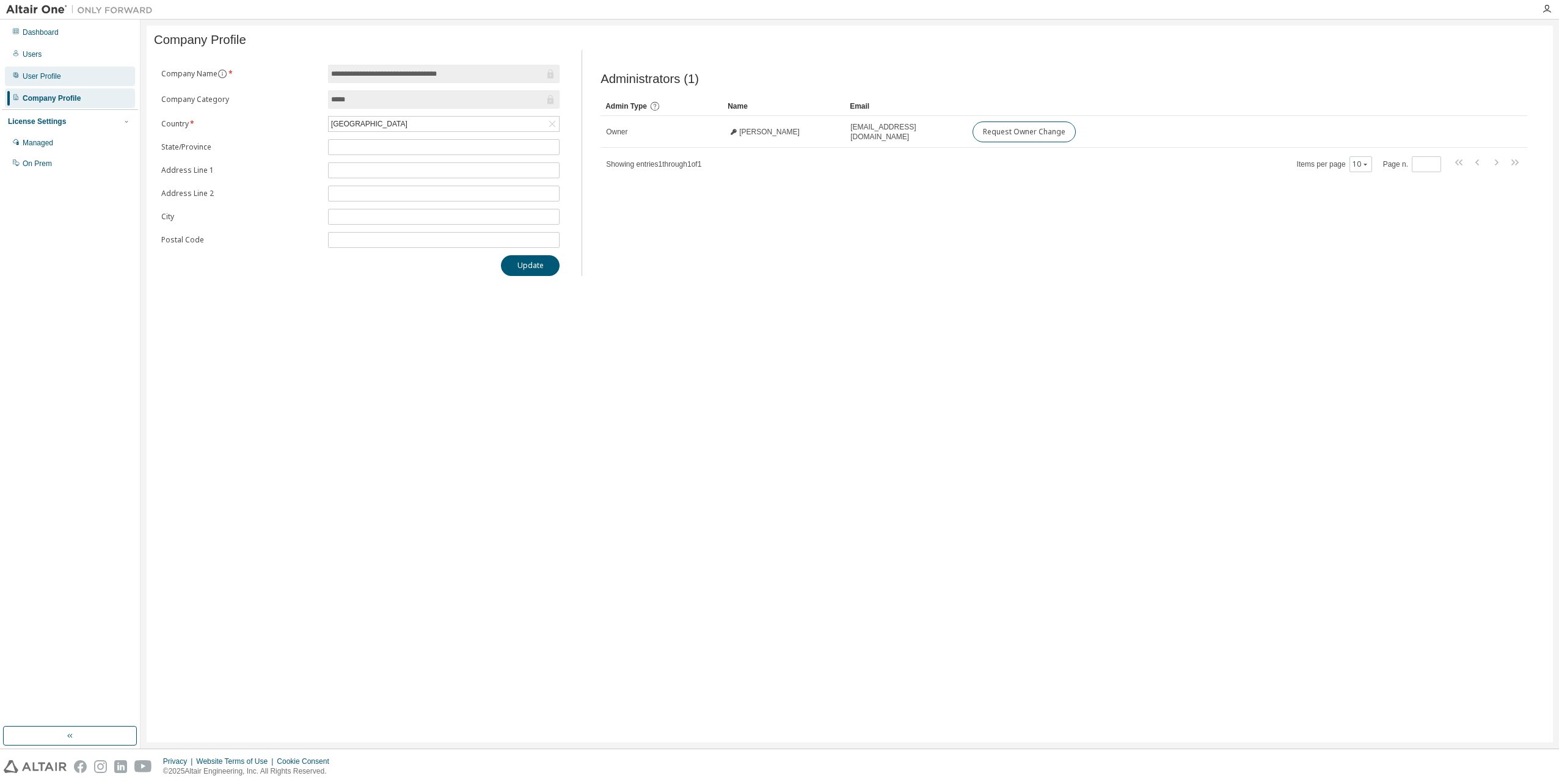
click at [64, 84] on div "User Profile" at bounding box center [70, 77] width 130 height 20
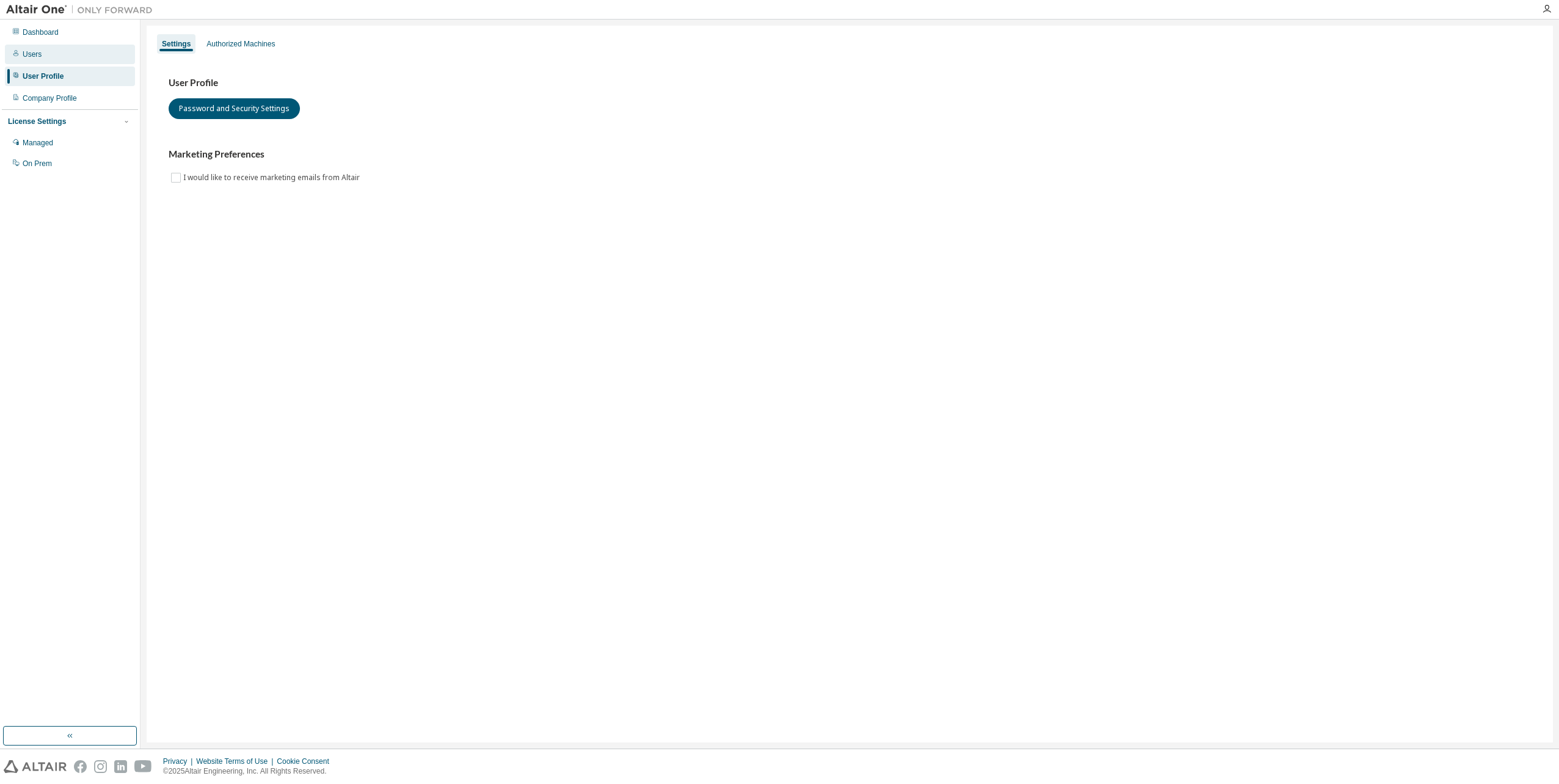
click at [60, 64] on div "Users" at bounding box center [70, 55] width 130 height 20
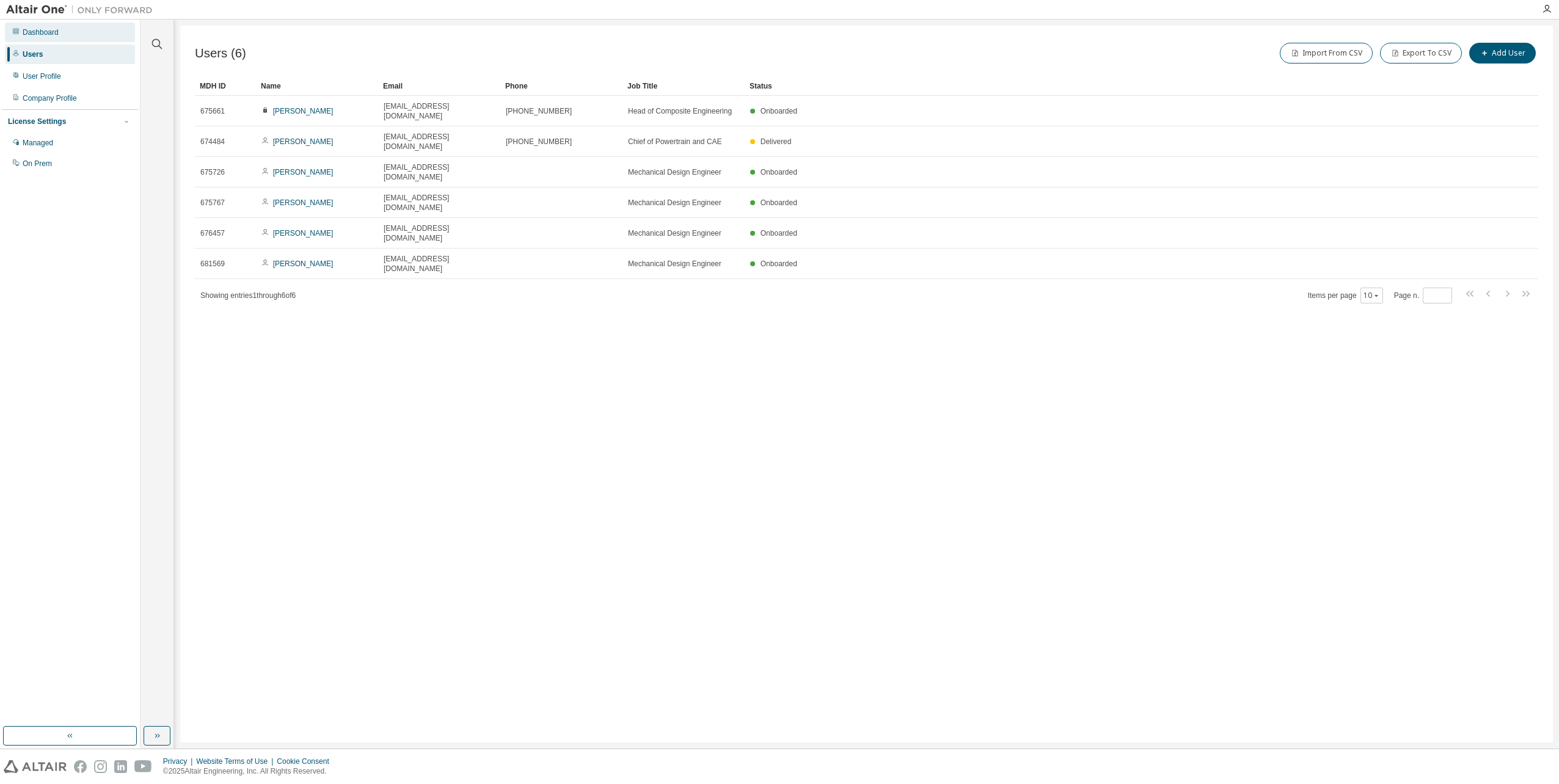
click at [49, 32] on div "Dashboard" at bounding box center [41, 33] width 36 height 10
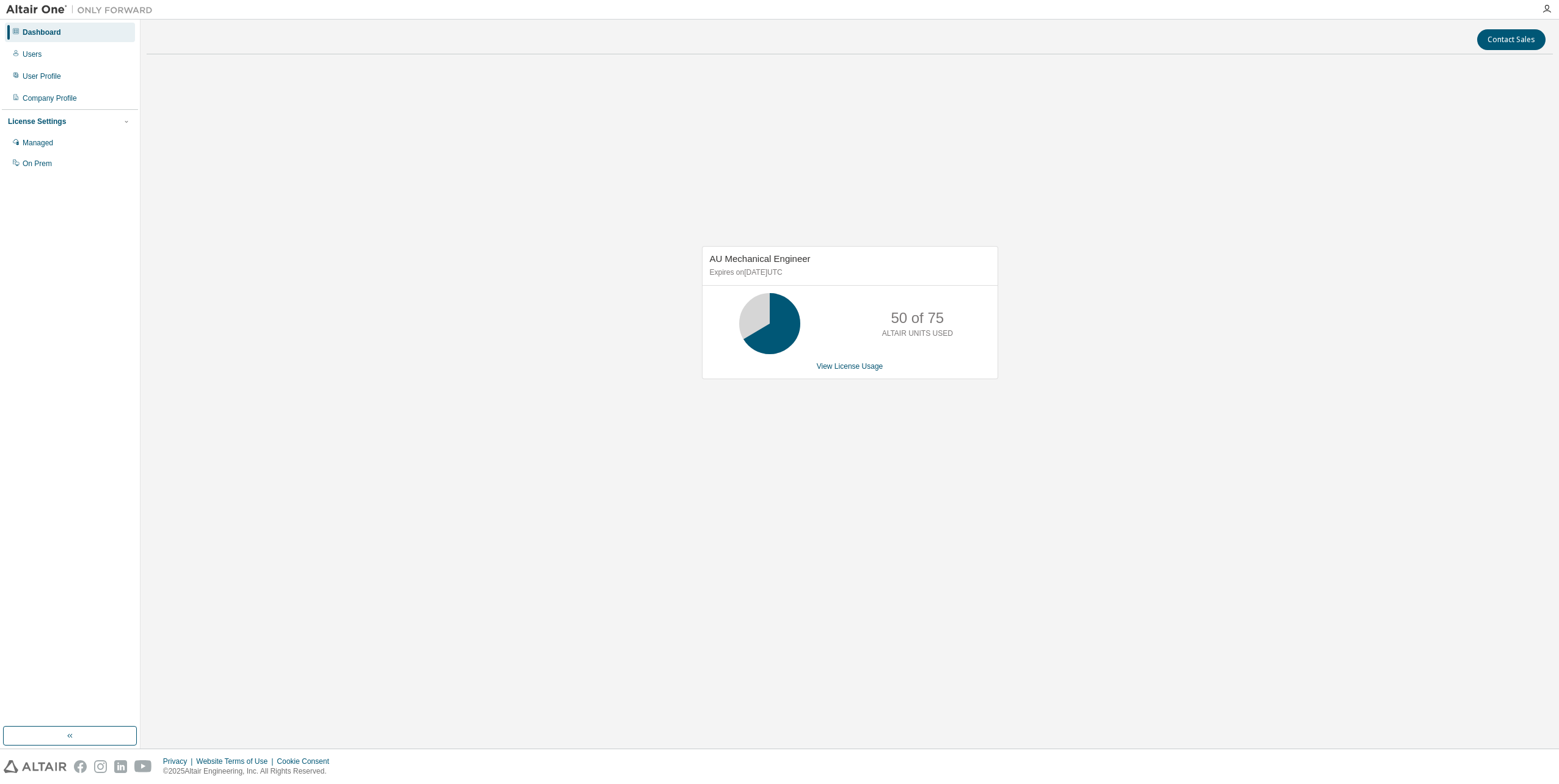
click at [855, 359] on div "AU Mechanical Engineer Expires on [DATE] UTC 50 of 75 ALTAIR UNITS USED View Li…" at bounding box center [850, 312] width 297 height 133
click at [855, 372] on div "AU Mechanical Engineer Expires on [DATE] UTC 50 of 75 ALTAIR UNITS USED View Li…" at bounding box center [850, 312] width 297 height 133
click at [847, 372] on div "AU Mechanical Engineer Expires on [DATE] UTC 50 of 75 ALTAIR UNITS USED View Li…" at bounding box center [850, 312] width 297 height 133
click at [843, 370] on link "View License Usage" at bounding box center [850, 367] width 67 height 9
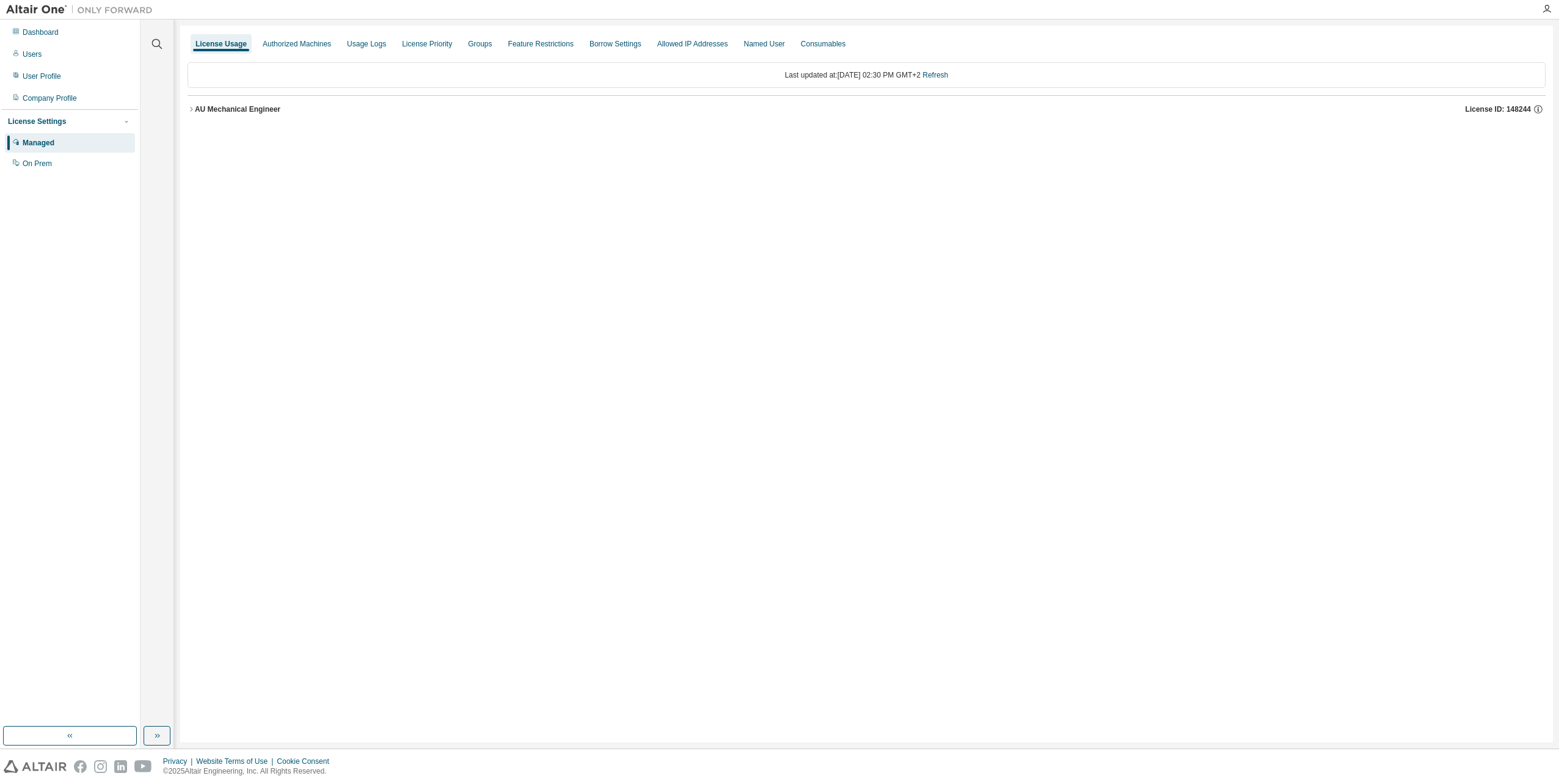
click at [251, 111] on div "AU Mechanical Engineer" at bounding box center [238, 110] width 86 height 10
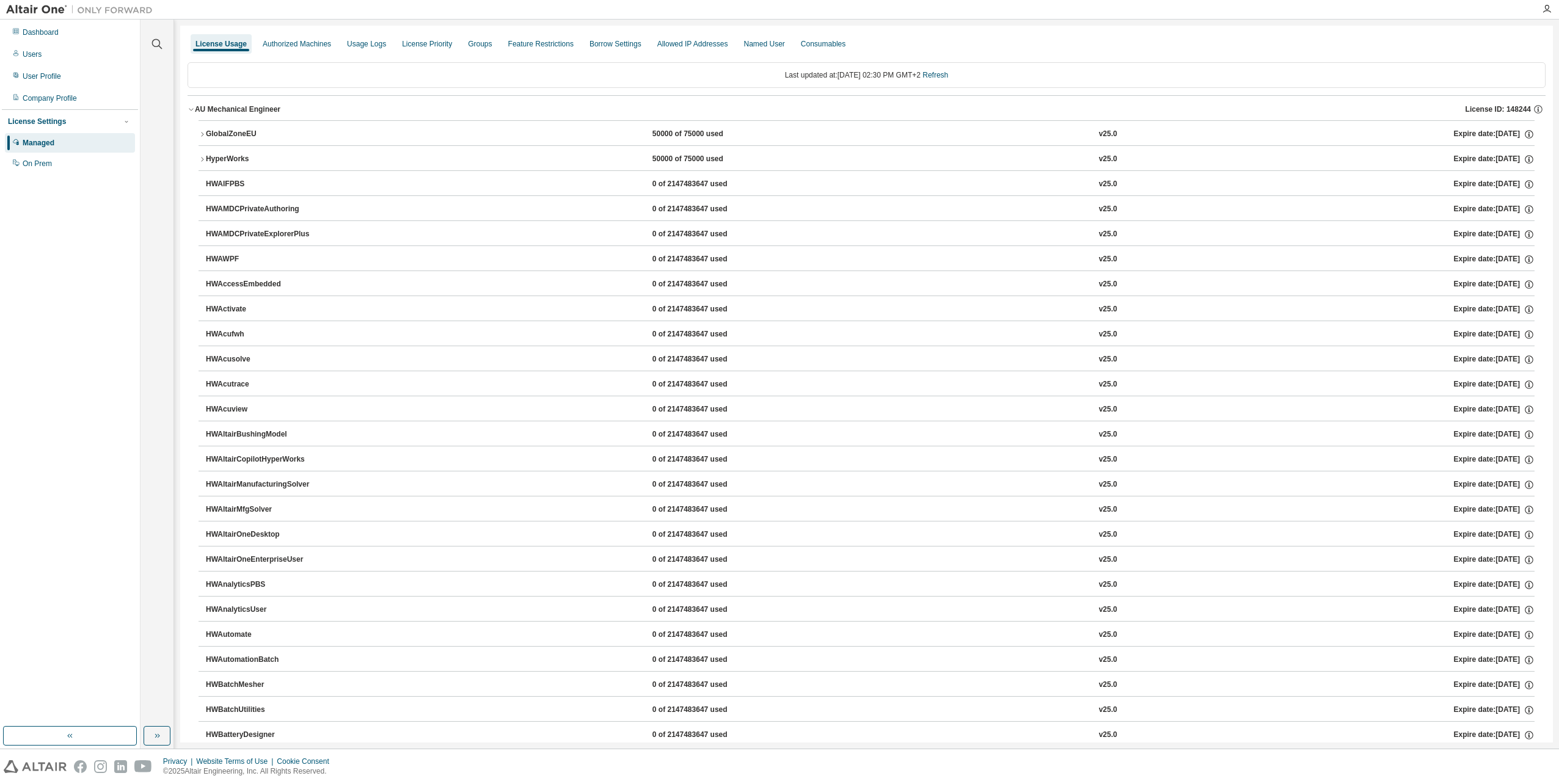
click at [240, 153] on button "HyperWorks 50000 of 75000 used v25.0 Expire date: [DATE]" at bounding box center [866, 159] width 1336 height 27
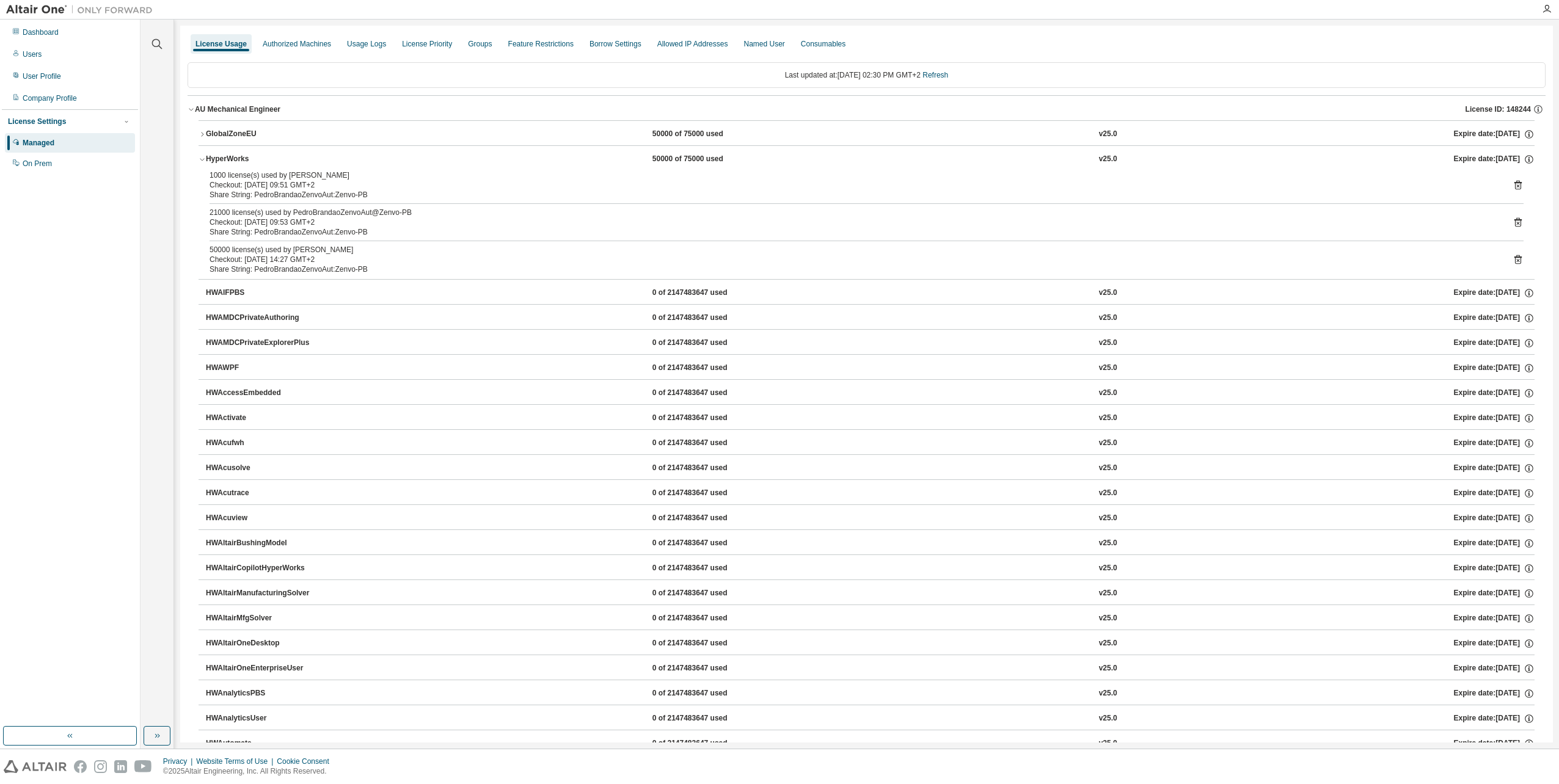
click at [245, 123] on button "GlobalZoneEU 50000 of 75000 used v25.0 Expire date: [DATE]" at bounding box center [866, 134] width 1336 height 27
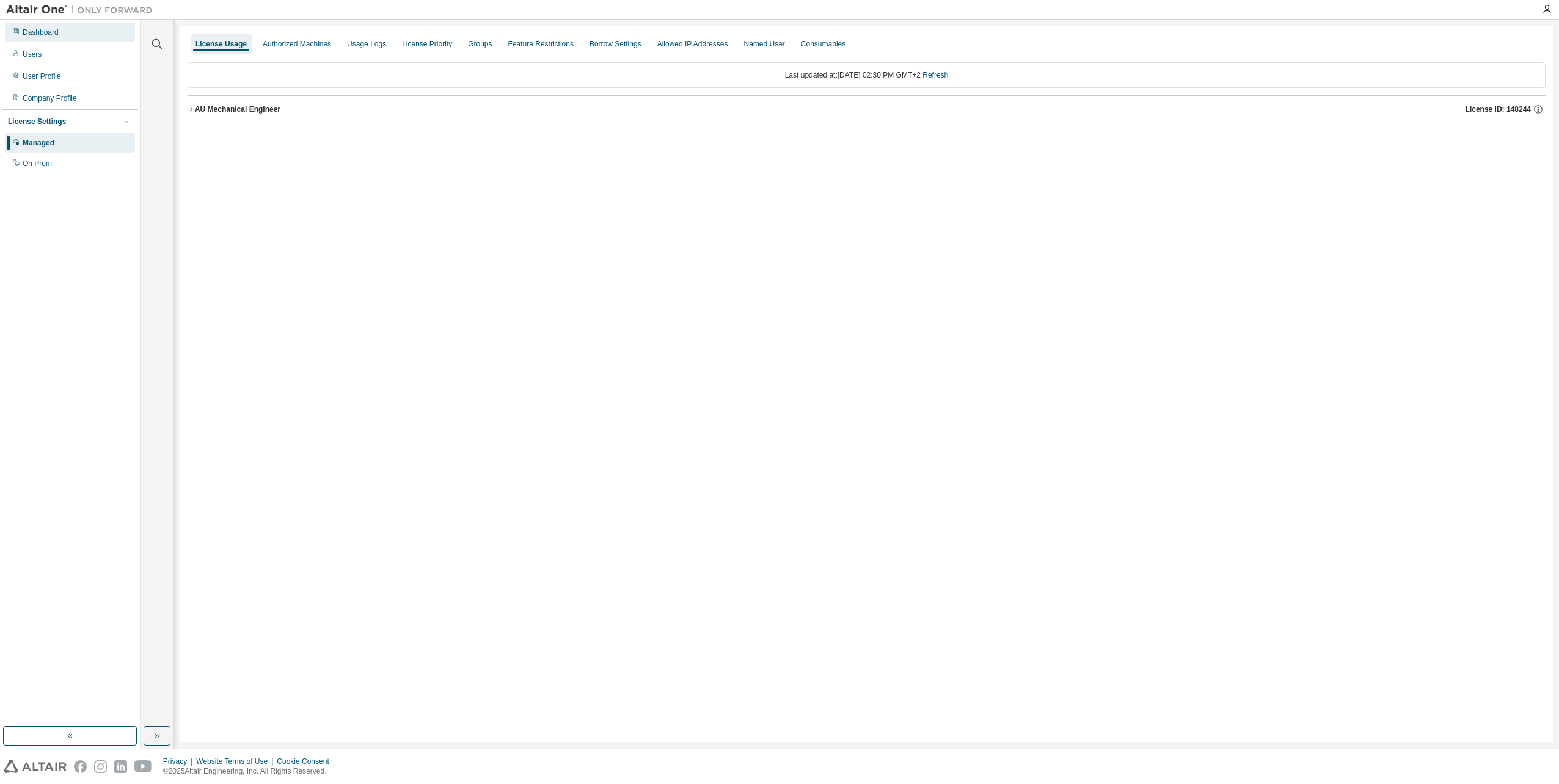
click at [47, 35] on div "Dashboard" at bounding box center [41, 33] width 36 height 10
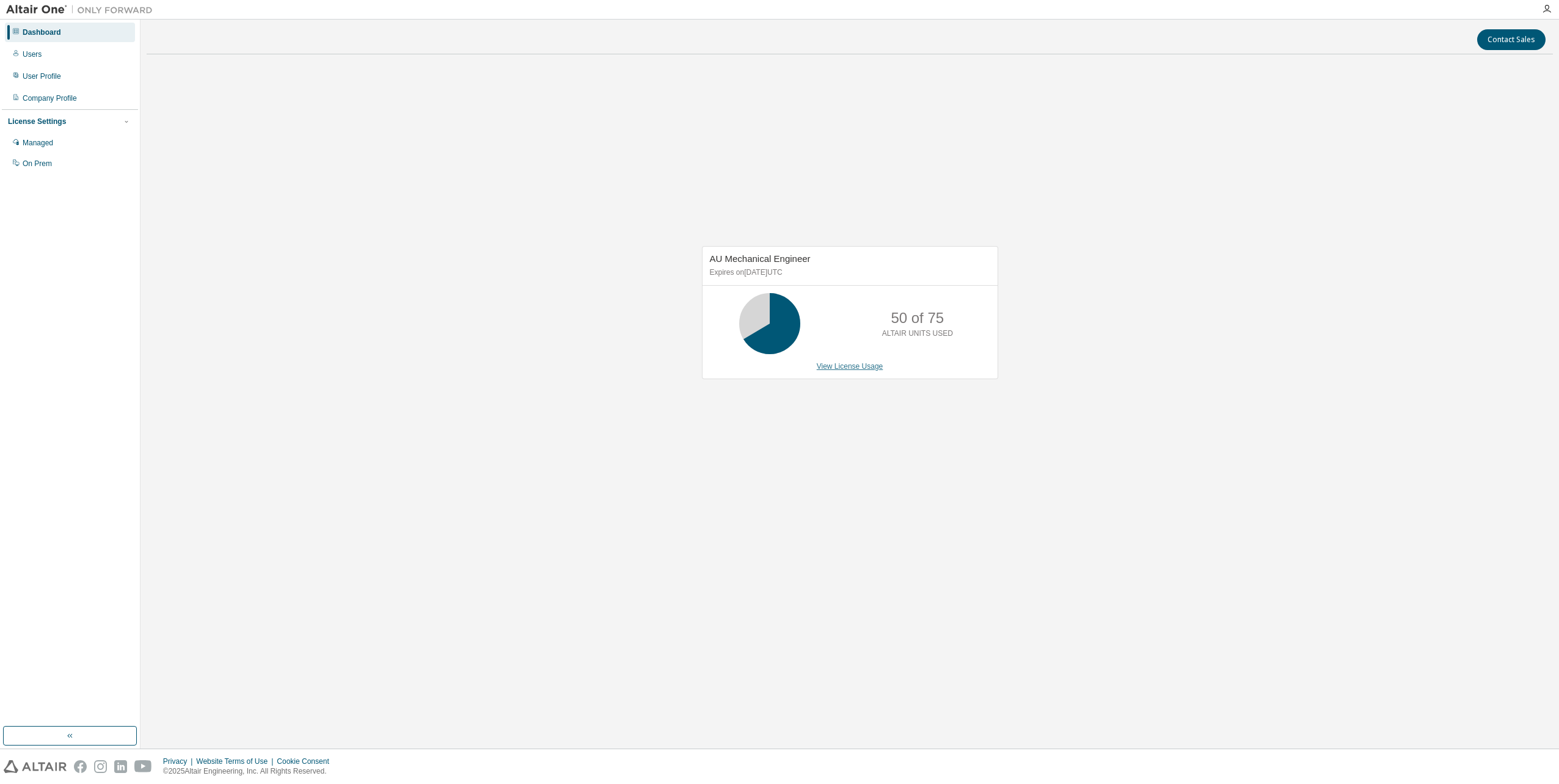
click at [853, 366] on link "View License Usage" at bounding box center [850, 367] width 67 height 9
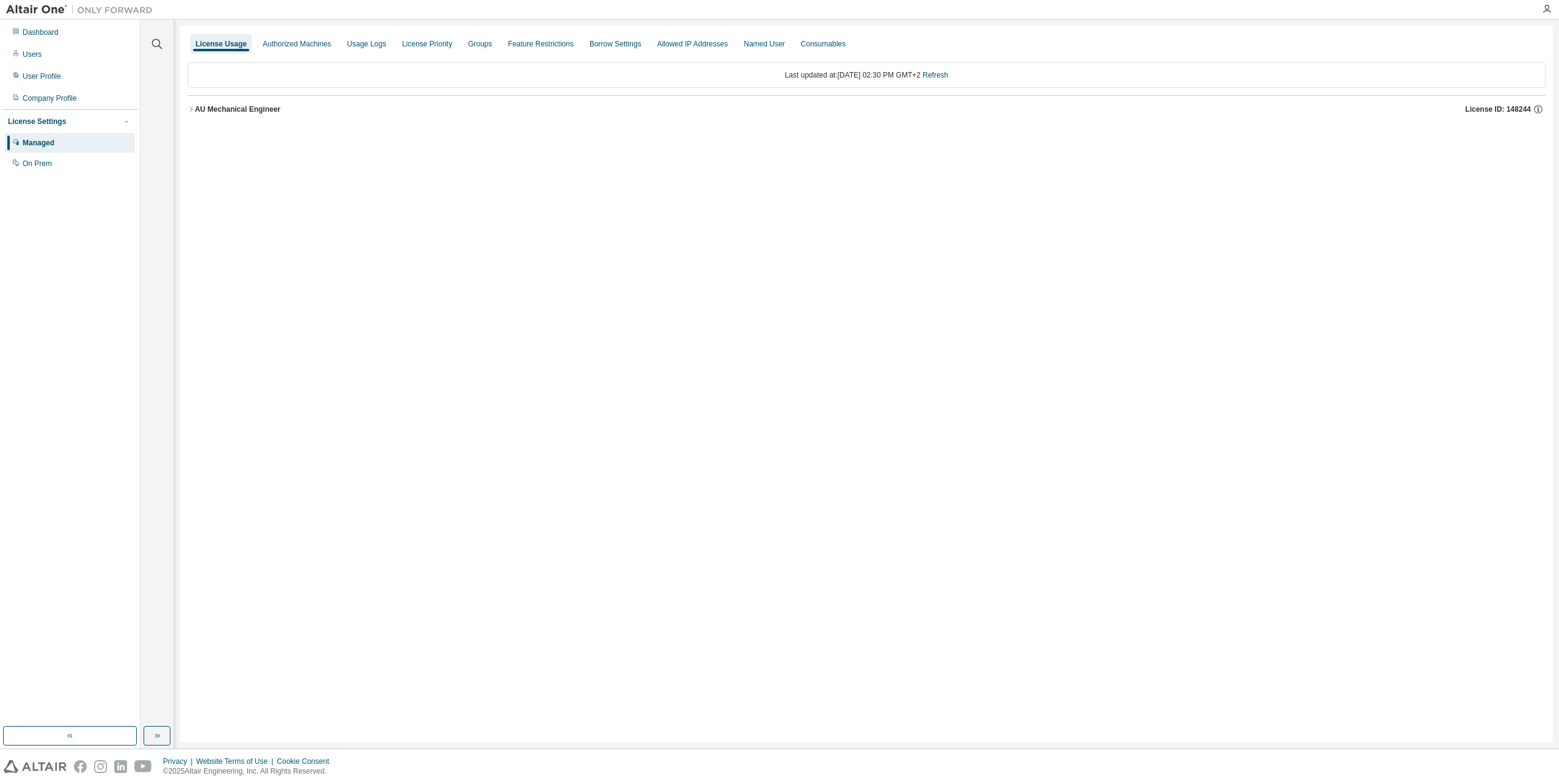
click at [264, 114] on button "AU Mechanical Engineer License ID: 148244" at bounding box center [866, 109] width 1358 height 27
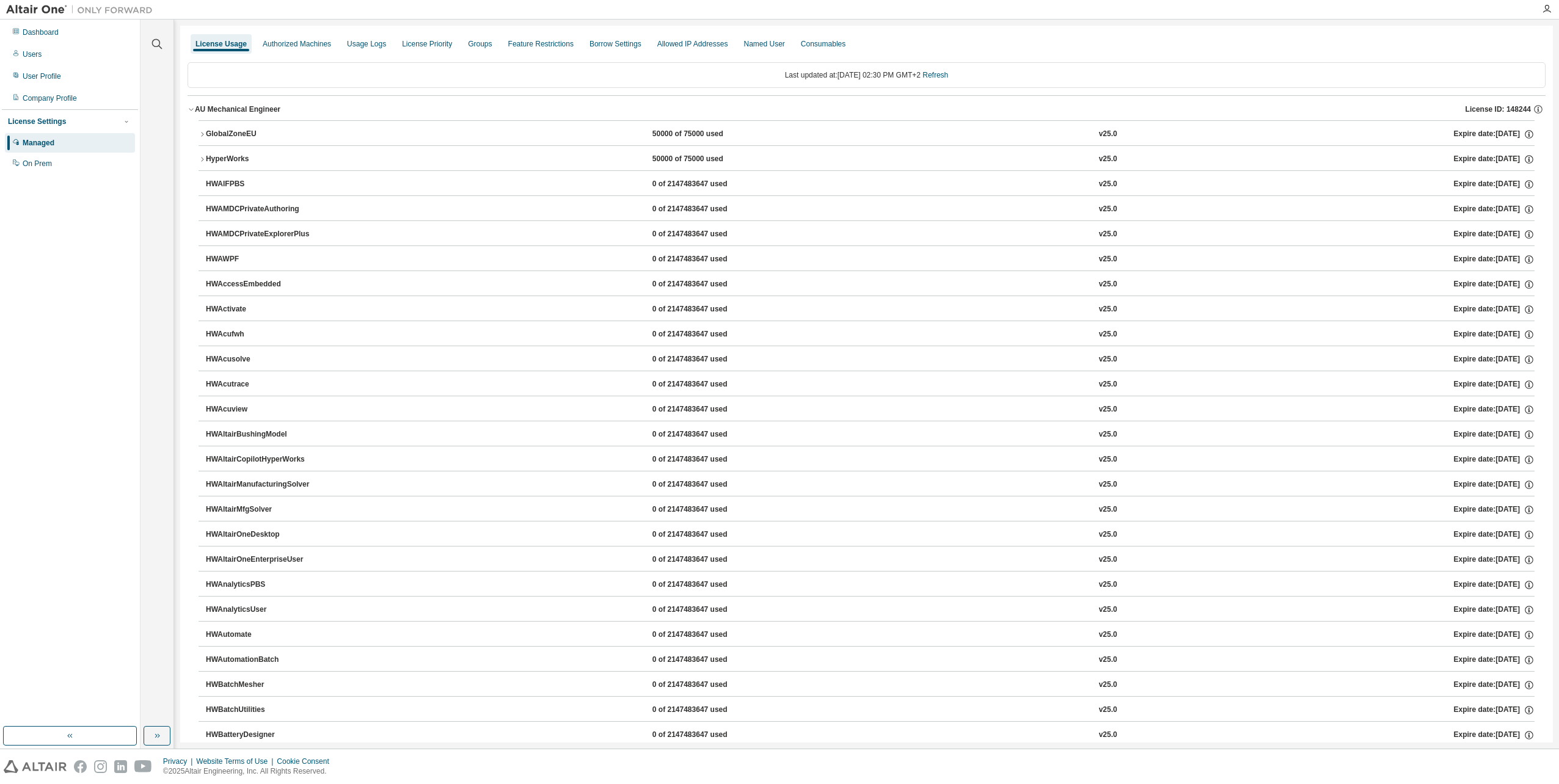
click at [235, 156] on div "HyperWorks" at bounding box center [261, 159] width 110 height 11
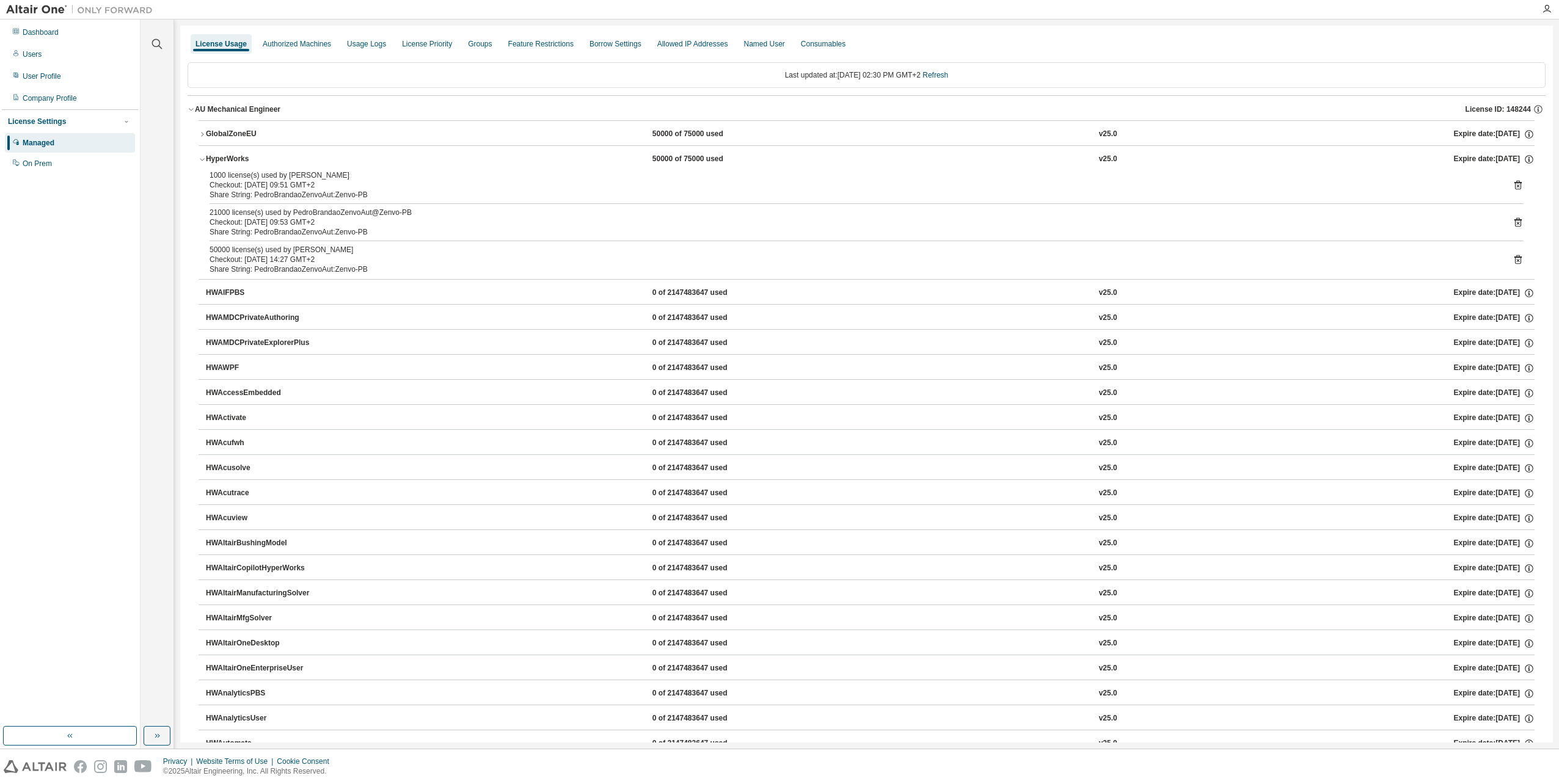
click at [248, 127] on button "GlobalZoneEU 50000 of 75000 used v25.0 Expire date: 2025-09-11" at bounding box center [866, 134] width 1336 height 27
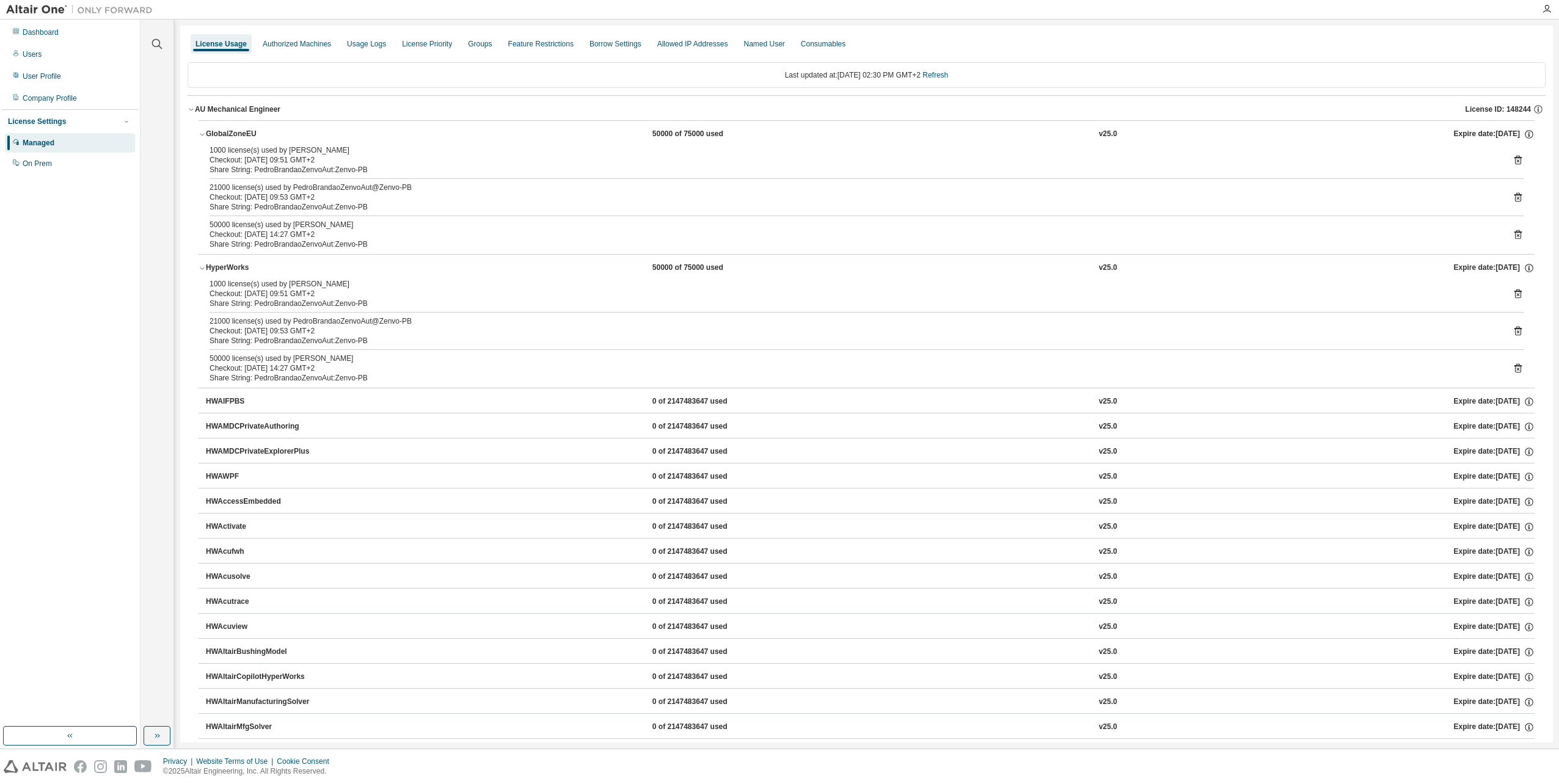
click at [1515, 371] on icon at bounding box center [1518, 368] width 7 height 9
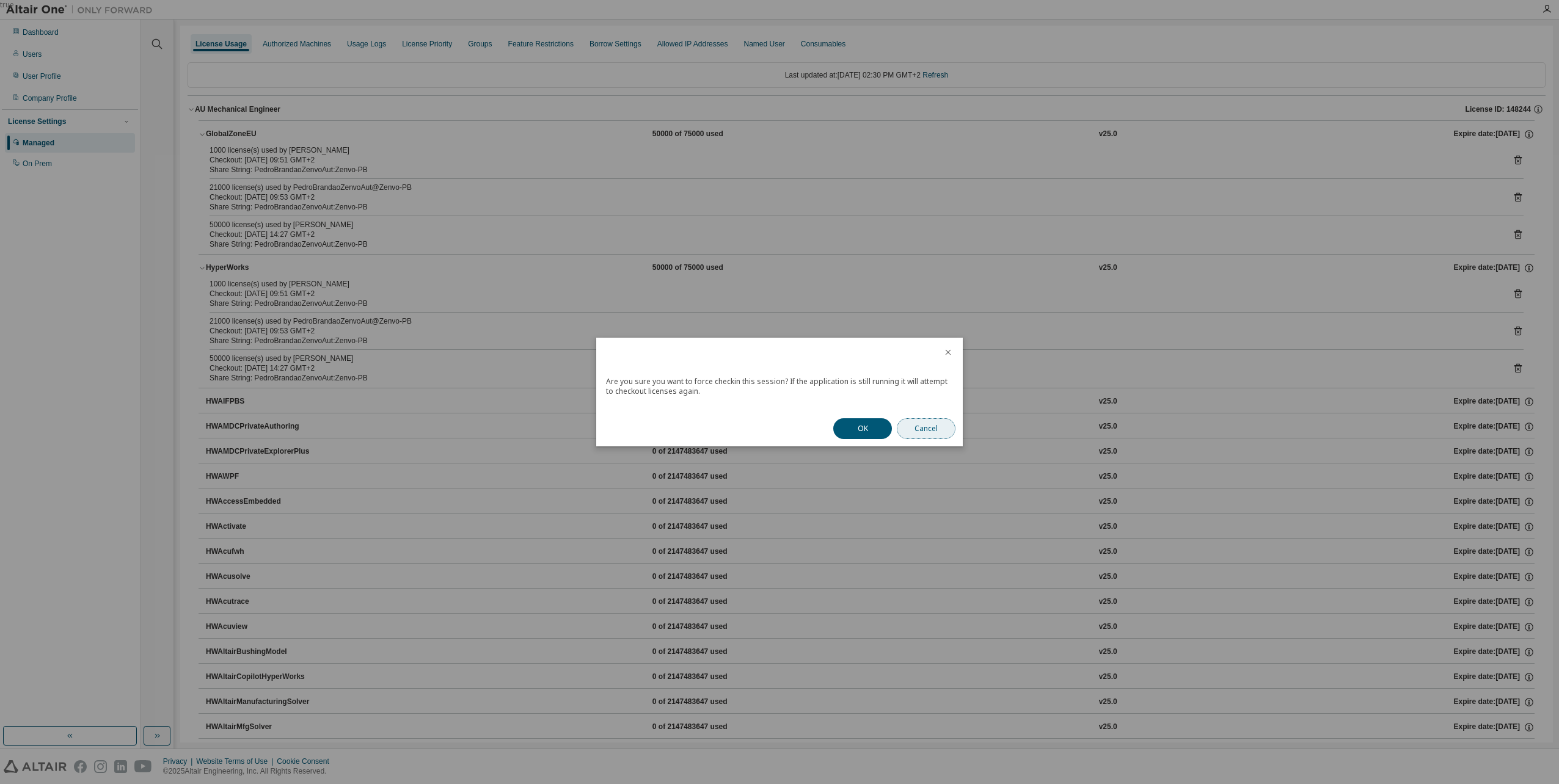
click at [937, 425] on button "Cancel" at bounding box center [926, 428] width 59 height 21
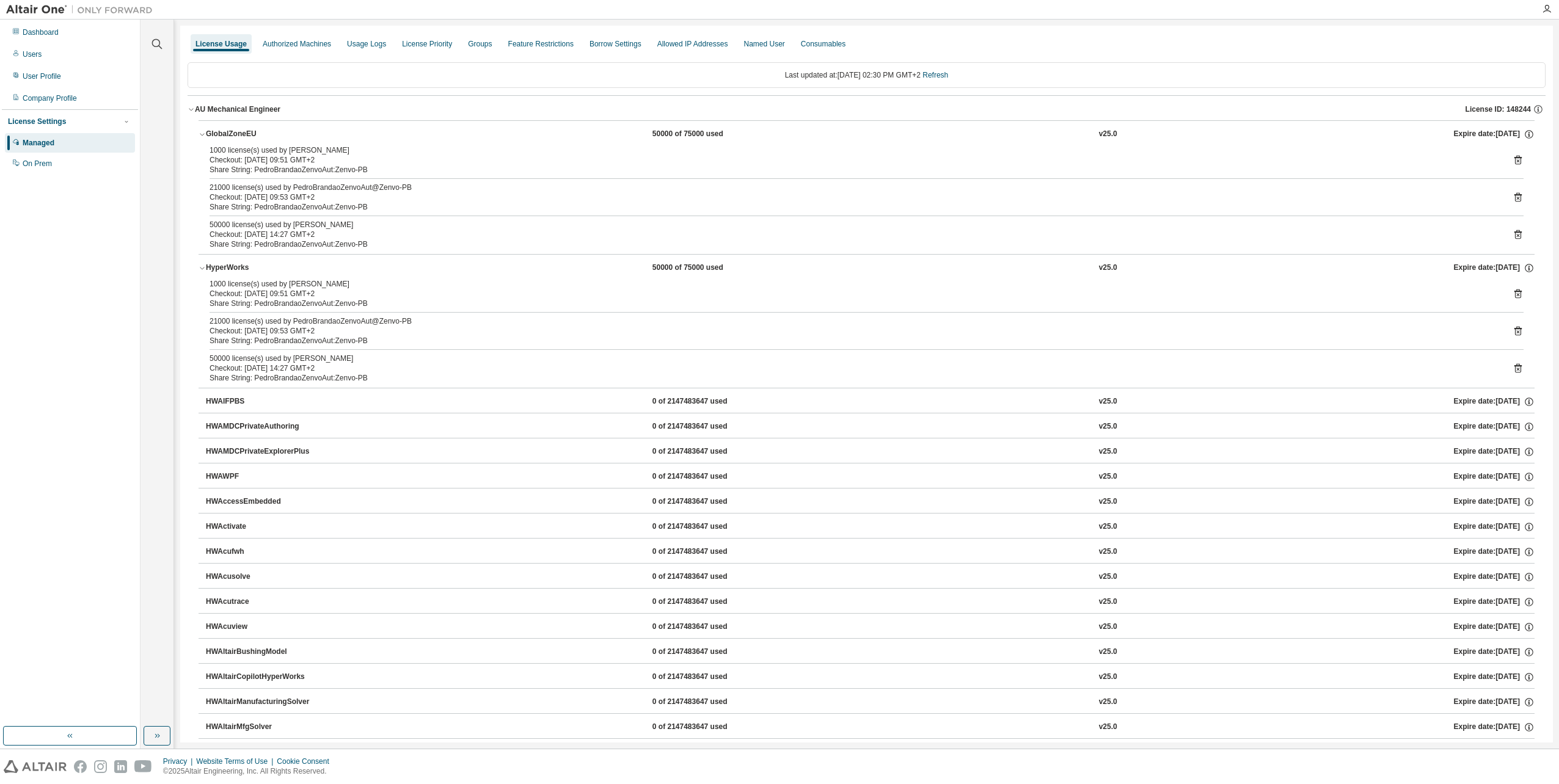
click at [216, 43] on div "License Usage" at bounding box center [221, 44] width 51 height 10
click at [24, 48] on div "Users" at bounding box center [70, 55] width 130 height 20
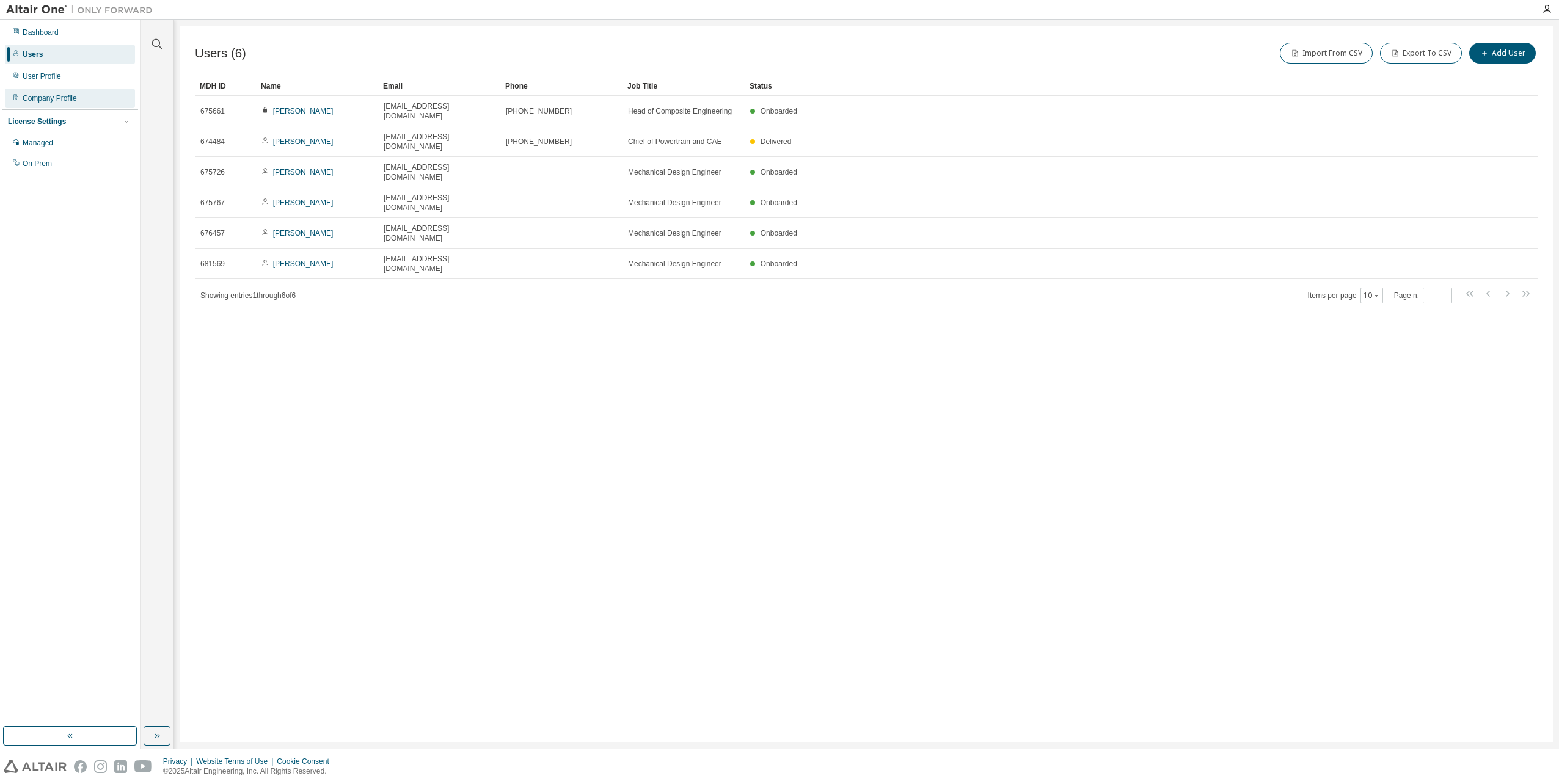
click at [74, 100] on div "Company Profile" at bounding box center [50, 99] width 54 height 10
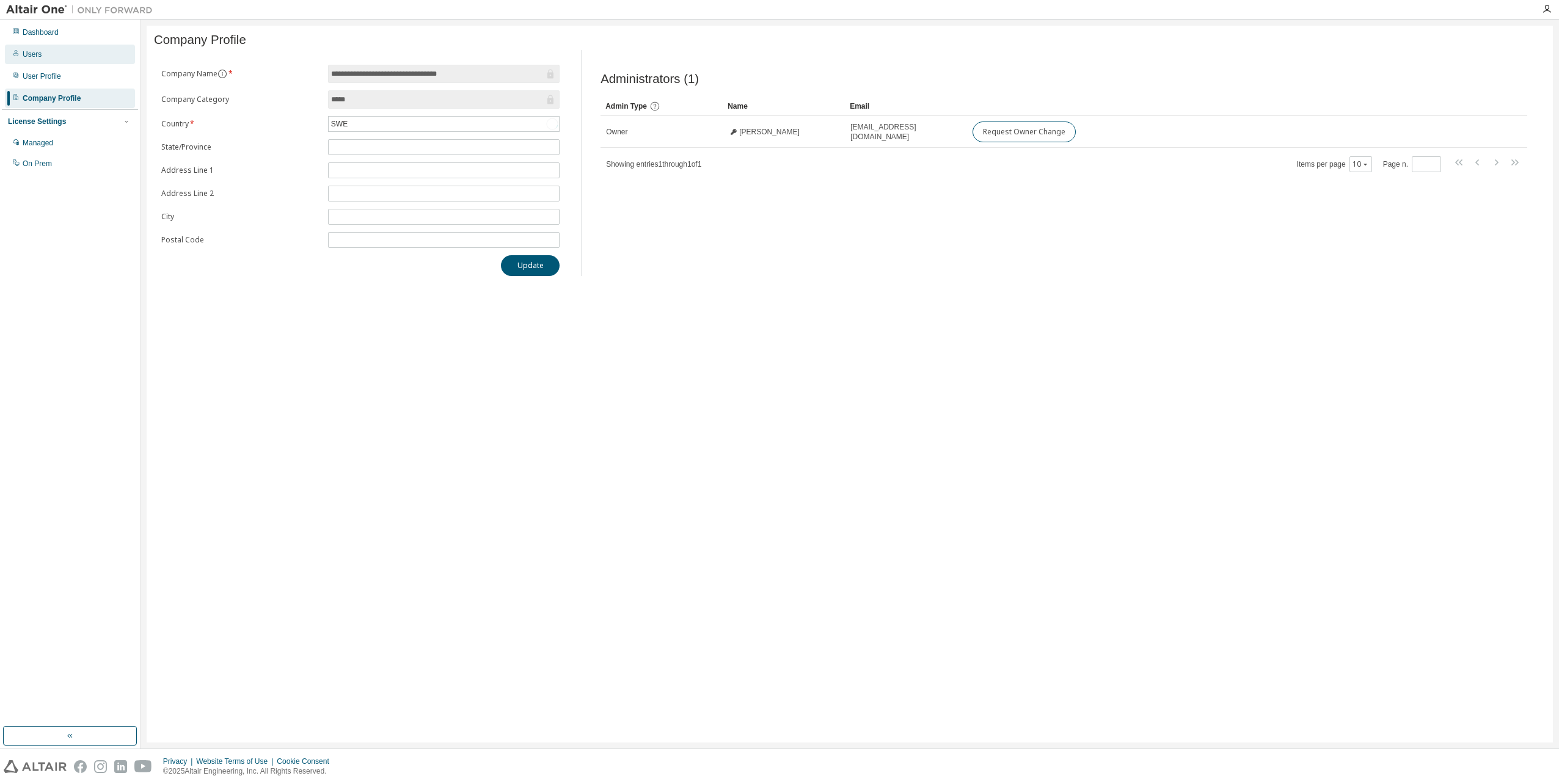
click at [72, 58] on div "Users" at bounding box center [70, 55] width 130 height 20
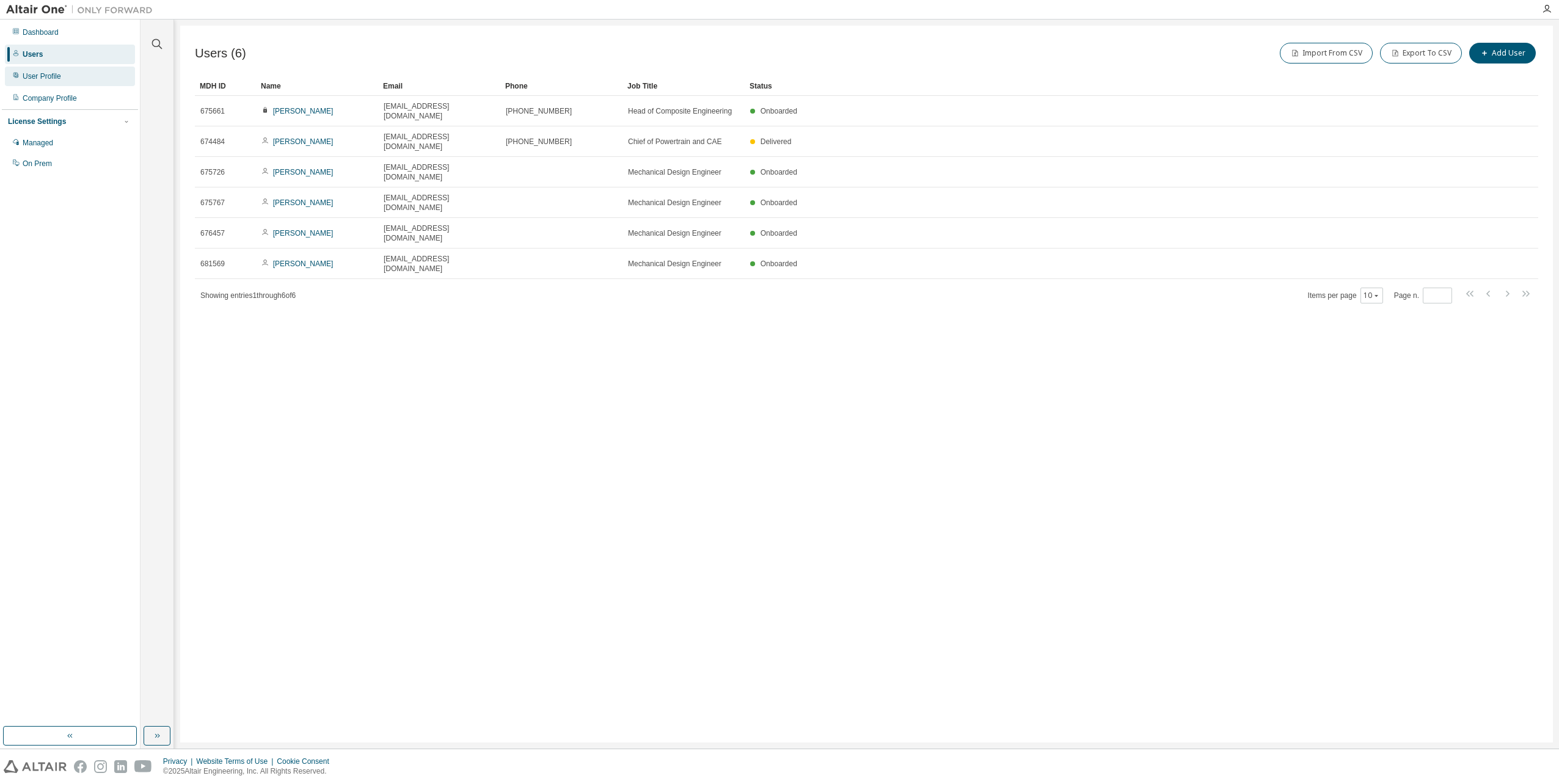
click at [84, 75] on div "User Profile" at bounding box center [70, 77] width 130 height 20
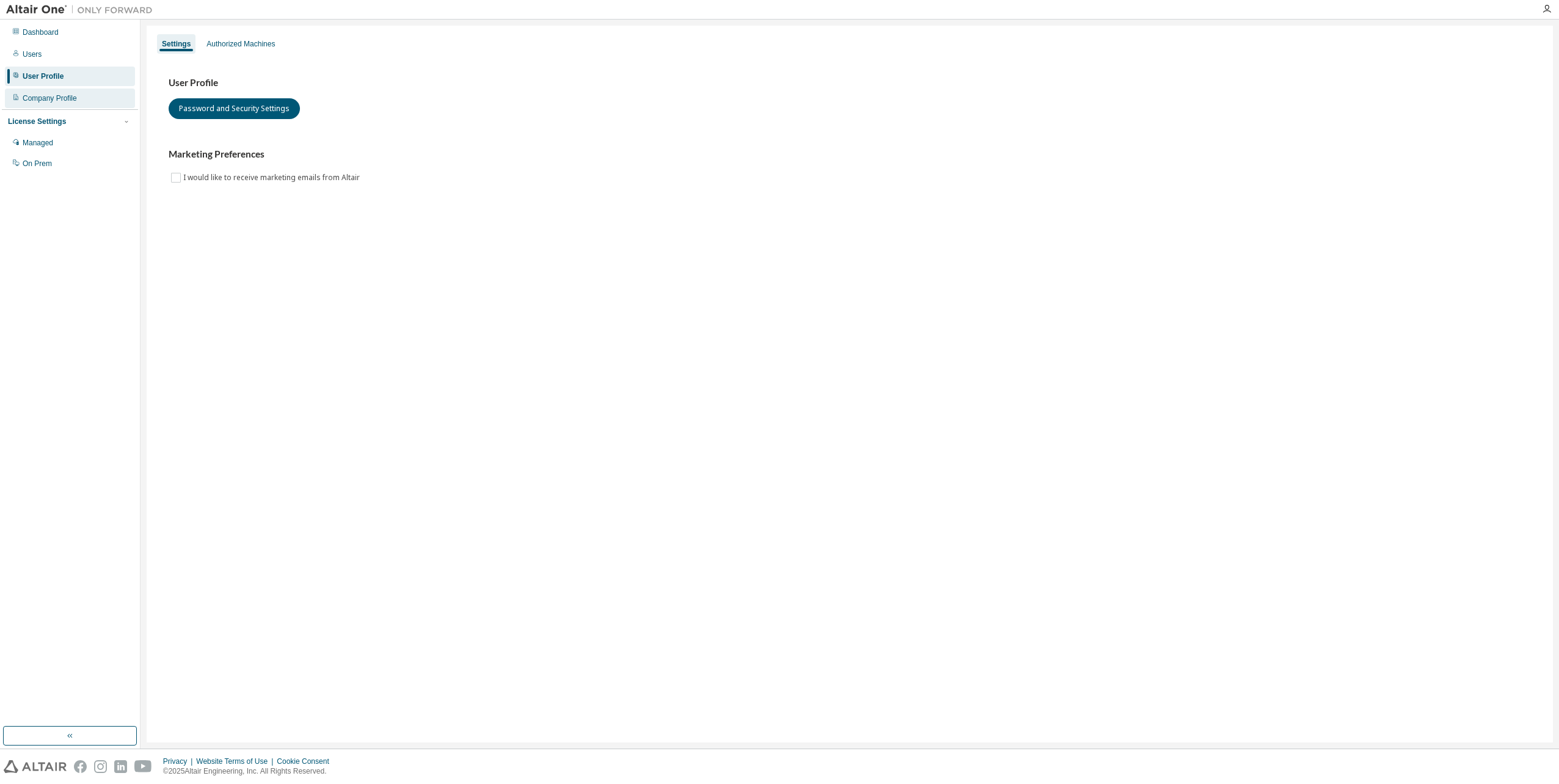
click at [95, 100] on div "Company Profile" at bounding box center [70, 99] width 130 height 20
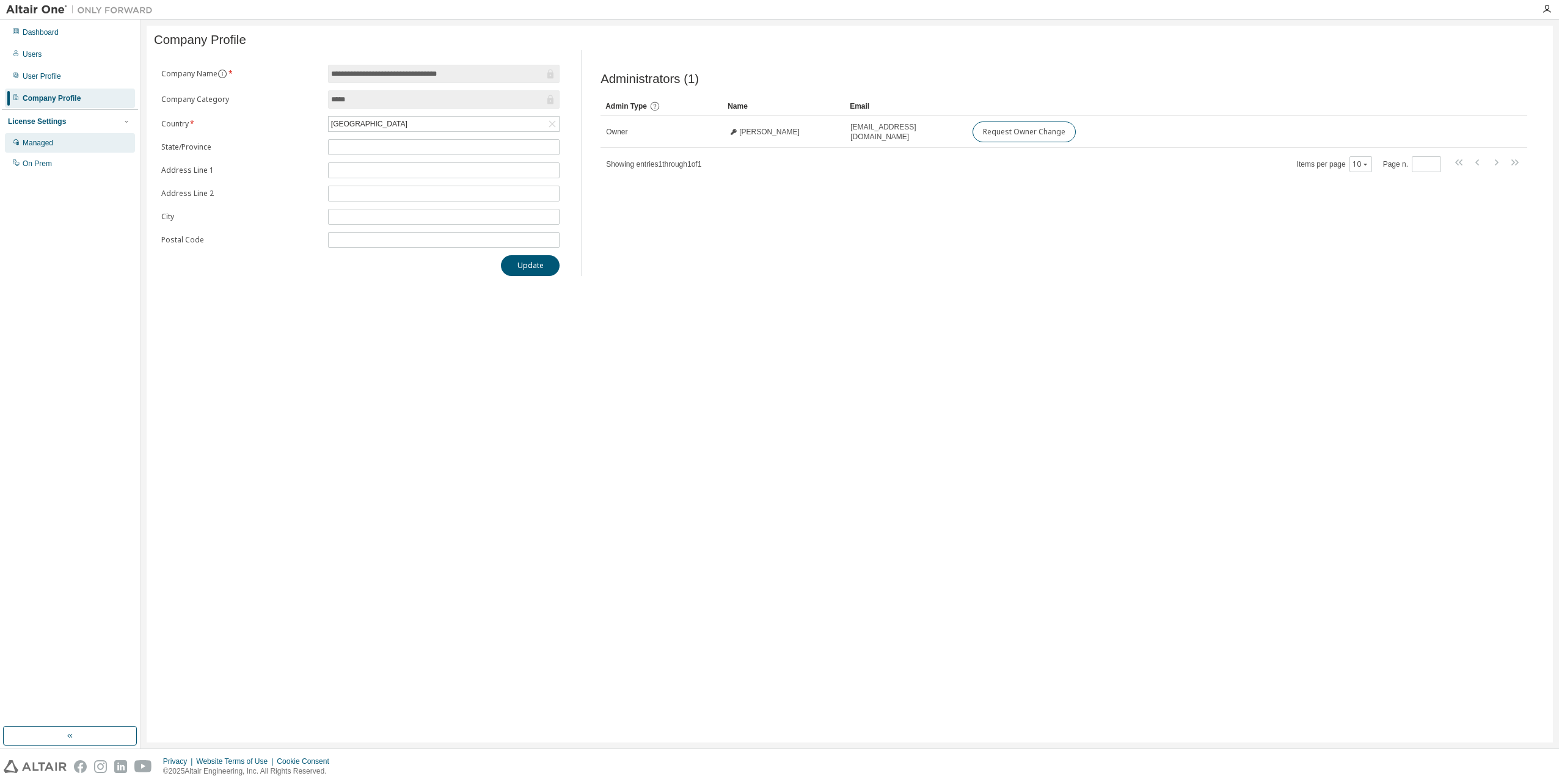
click at [59, 143] on div "Managed" at bounding box center [70, 143] width 130 height 20
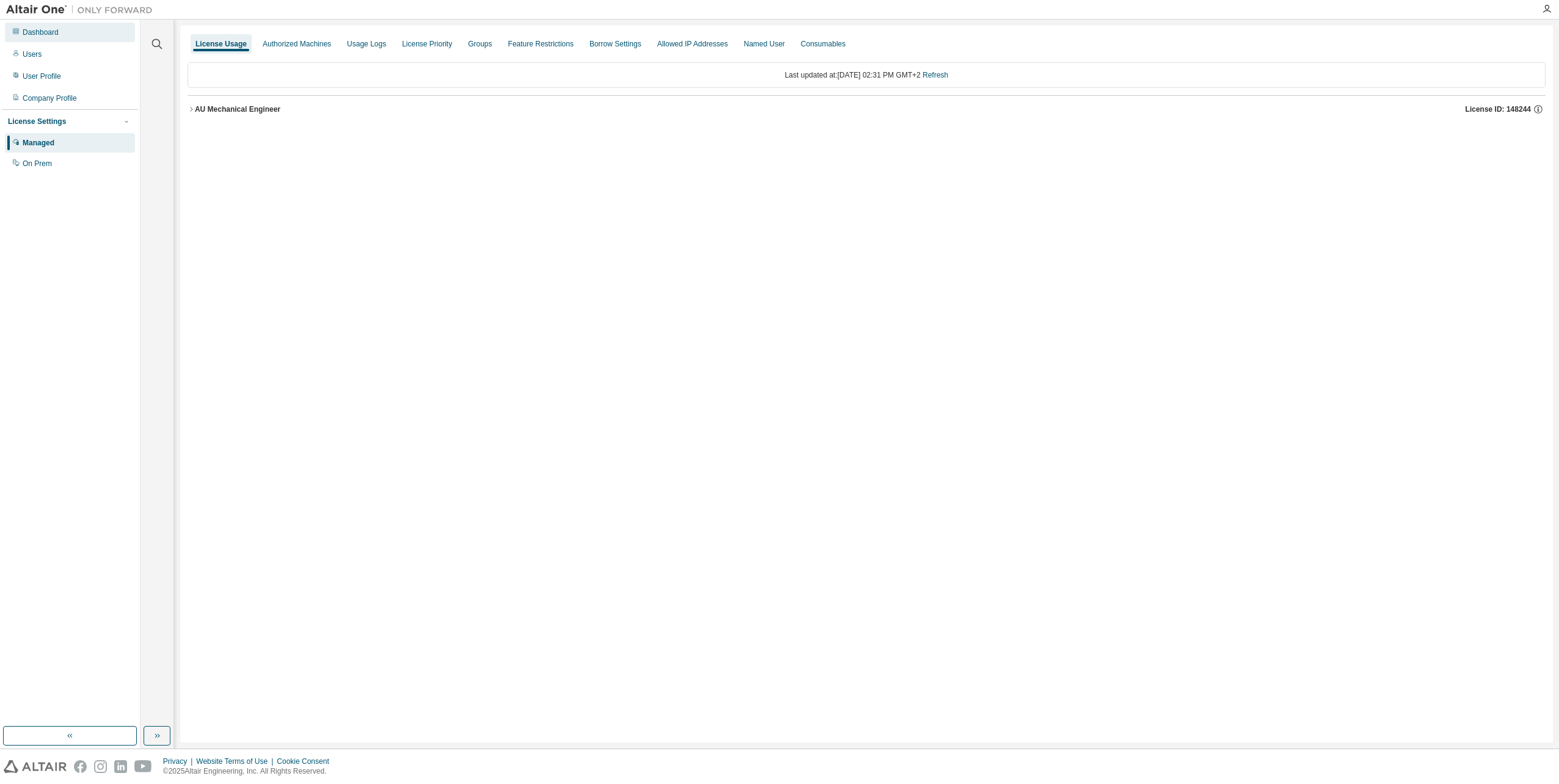
click at [52, 33] on div "Dashboard" at bounding box center [41, 33] width 36 height 10
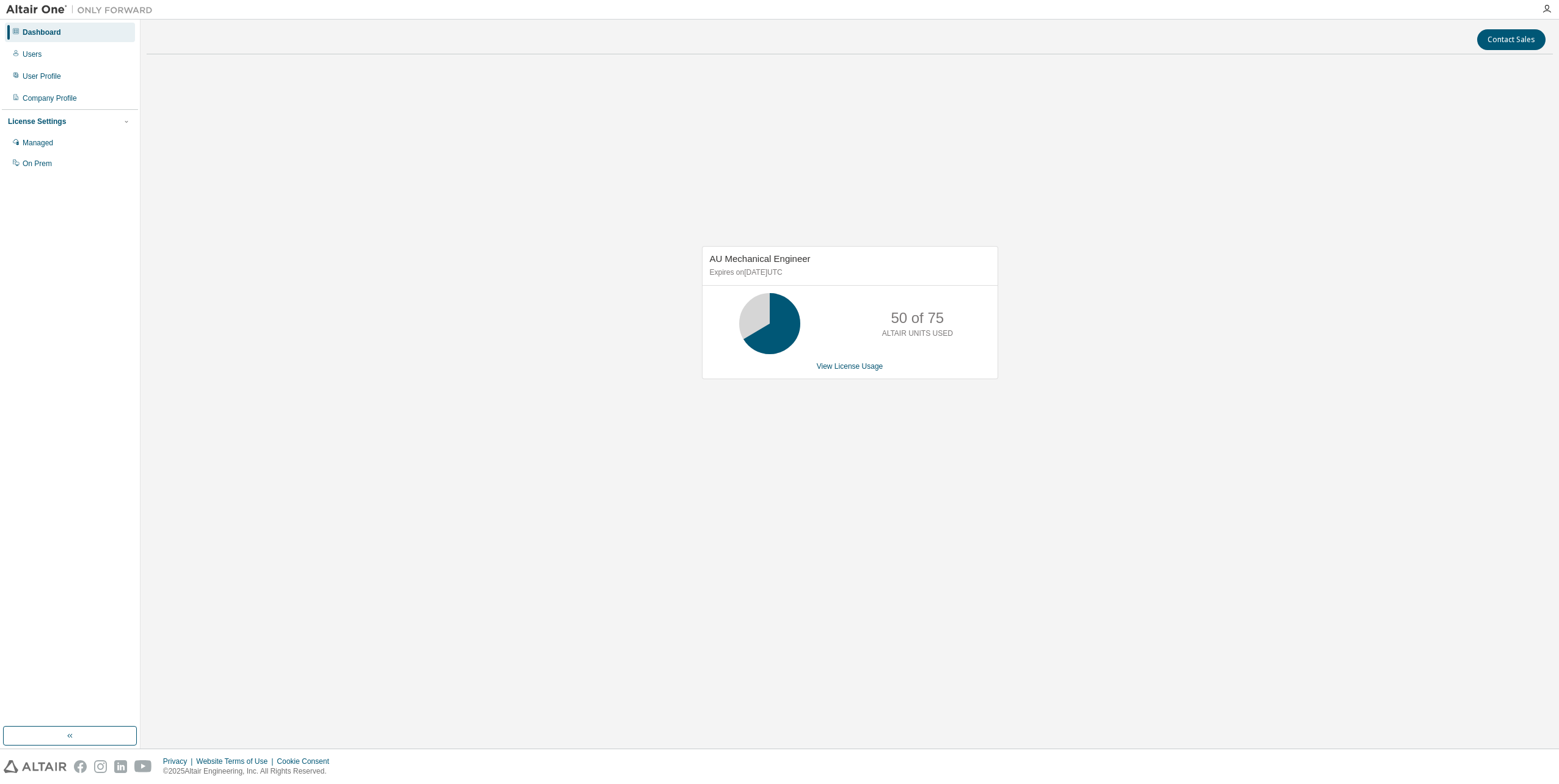
click at [866, 372] on div "AU Mechanical Engineer Expires on September 11, 2025 UTC 50 of 75 ALTAIR UNITS …" at bounding box center [850, 312] width 297 height 133
click at [858, 363] on link "View License Usage" at bounding box center [850, 367] width 67 height 9
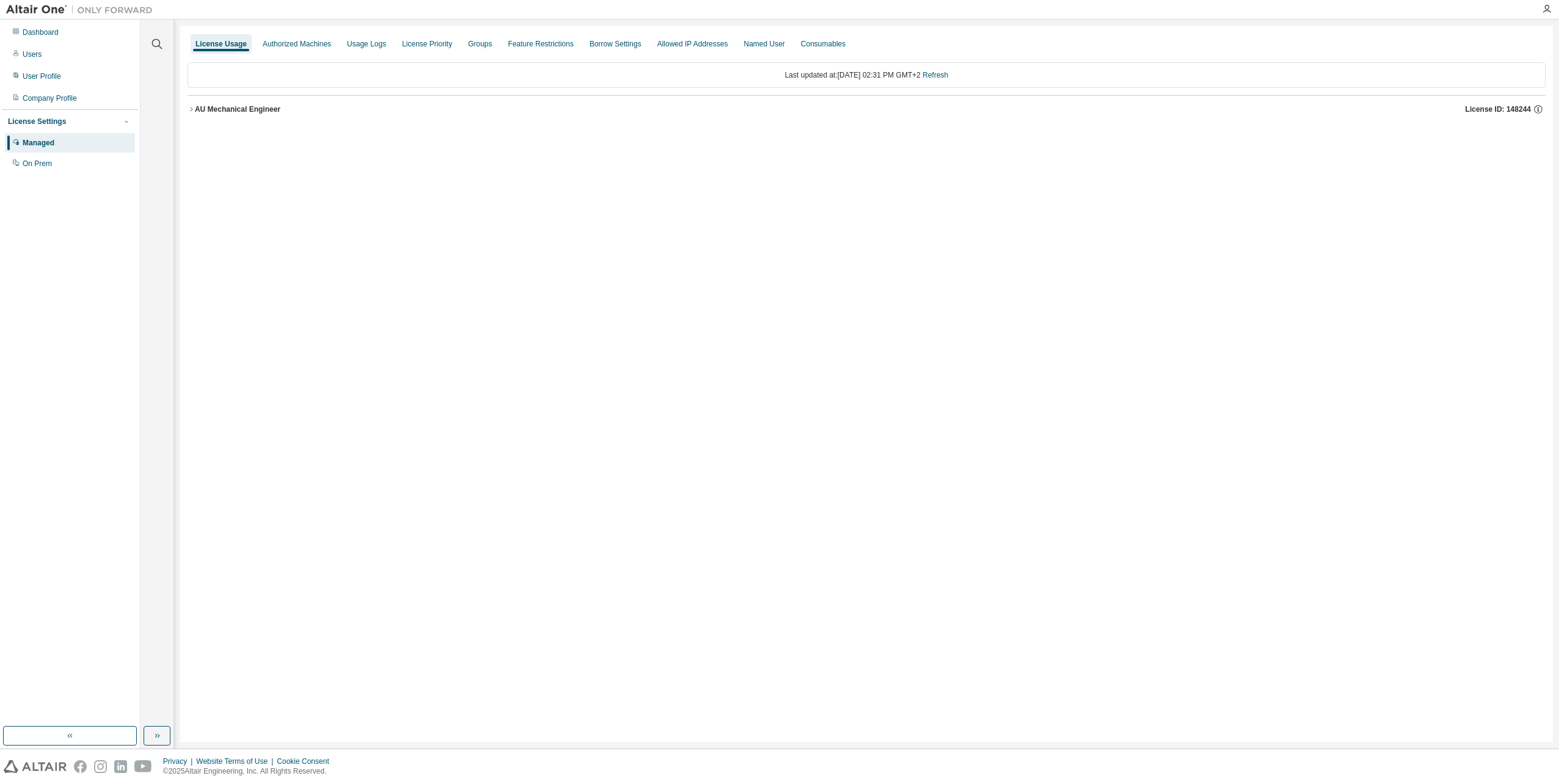
drag, startPoint x: 240, startPoint y: 95, endPoint x: 234, endPoint y: 103, distance: 10.0
click at [234, 103] on div "AU Mechanical Engineer License ID: 148244" at bounding box center [866, 107] width 1358 height 25
click at [231, 108] on div "AU Mechanical Engineer" at bounding box center [238, 110] width 86 height 10
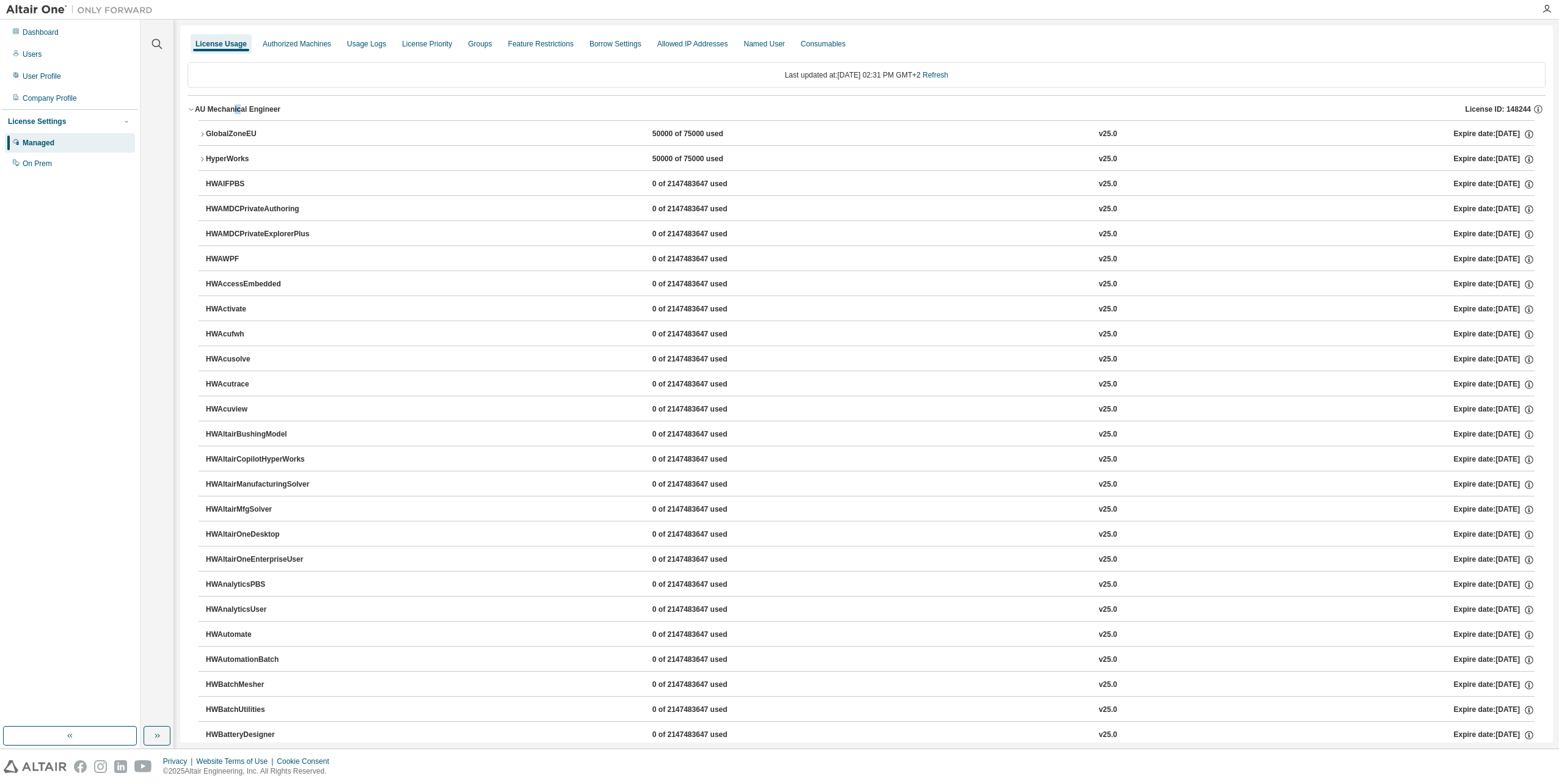
click at [218, 133] on div "GlobalZoneEU" at bounding box center [261, 134] width 110 height 11
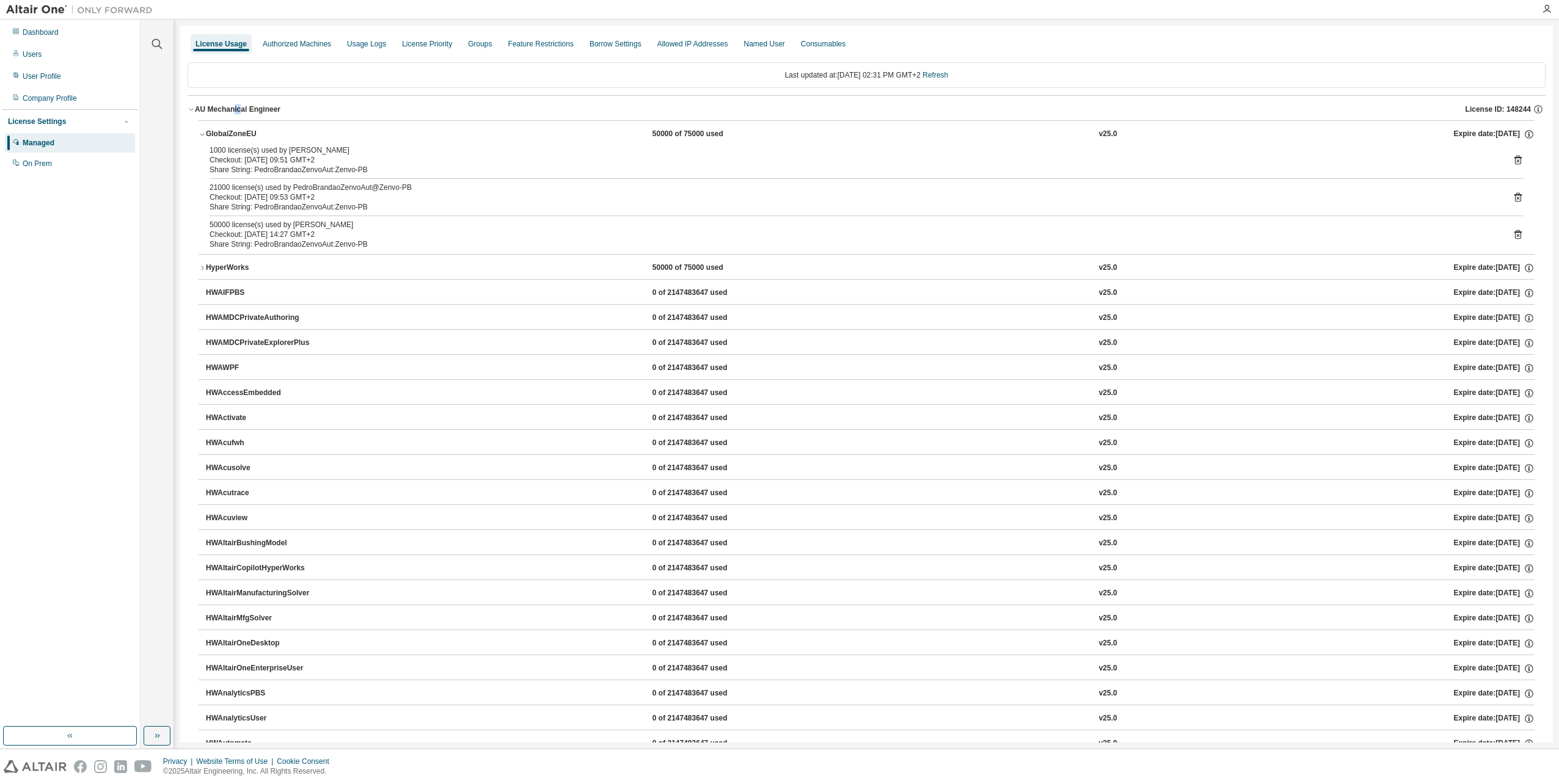
drag, startPoint x: 287, startPoint y: 235, endPoint x: 330, endPoint y: 239, distance: 43.2
click at [330, 239] on div "Checkout: 2025-09-01 14:27 GMT+2" at bounding box center [852, 235] width 1285 height 10
drag, startPoint x: 330, startPoint y: 239, endPoint x: 232, endPoint y: 270, distance: 102.8
click at [232, 270] on div "HyperWorks" at bounding box center [261, 268] width 110 height 11
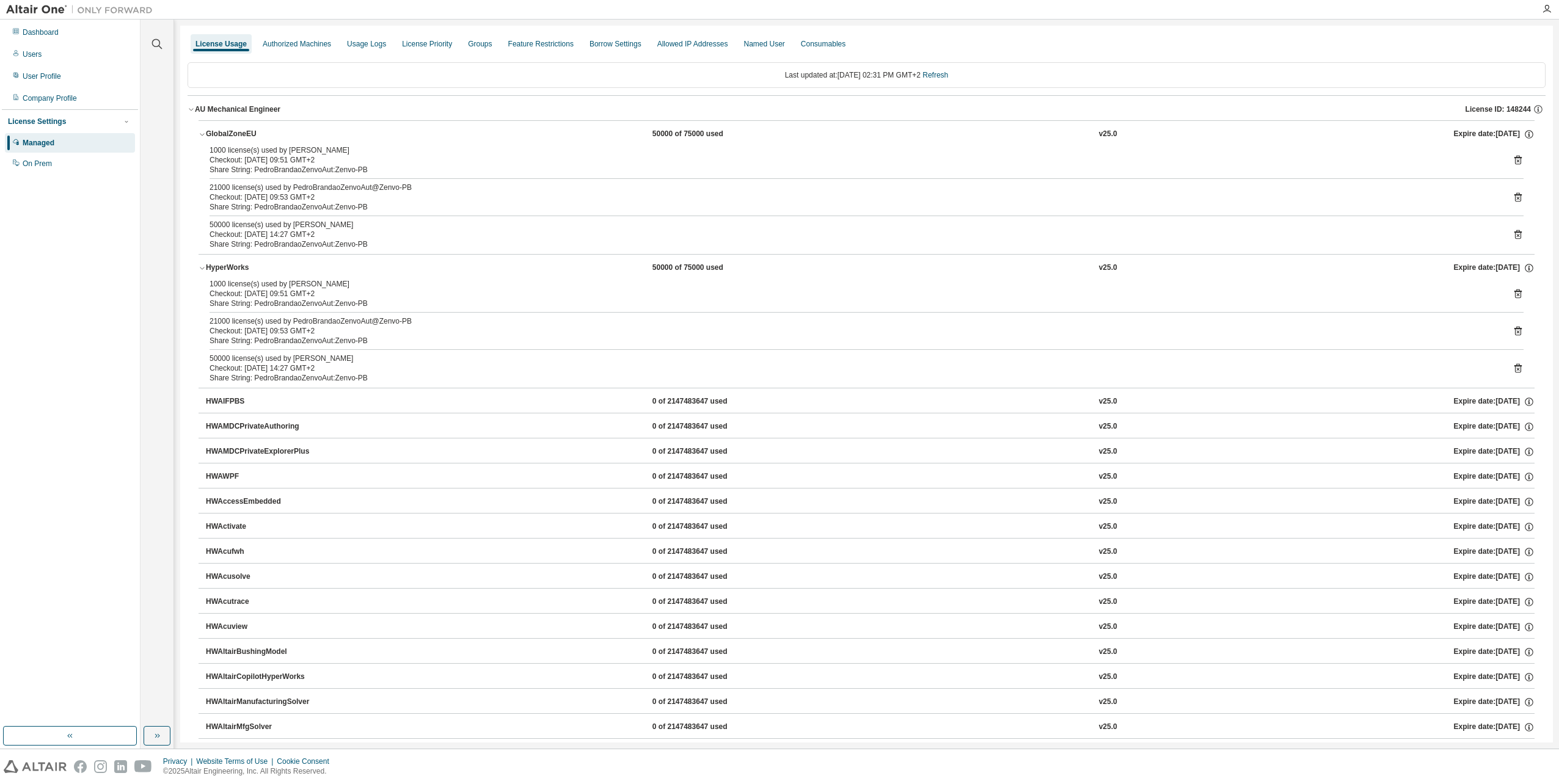
click at [350, 294] on div "Checkout: 2025-09-01 09:51 GMT+2" at bounding box center [852, 294] width 1285 height 10
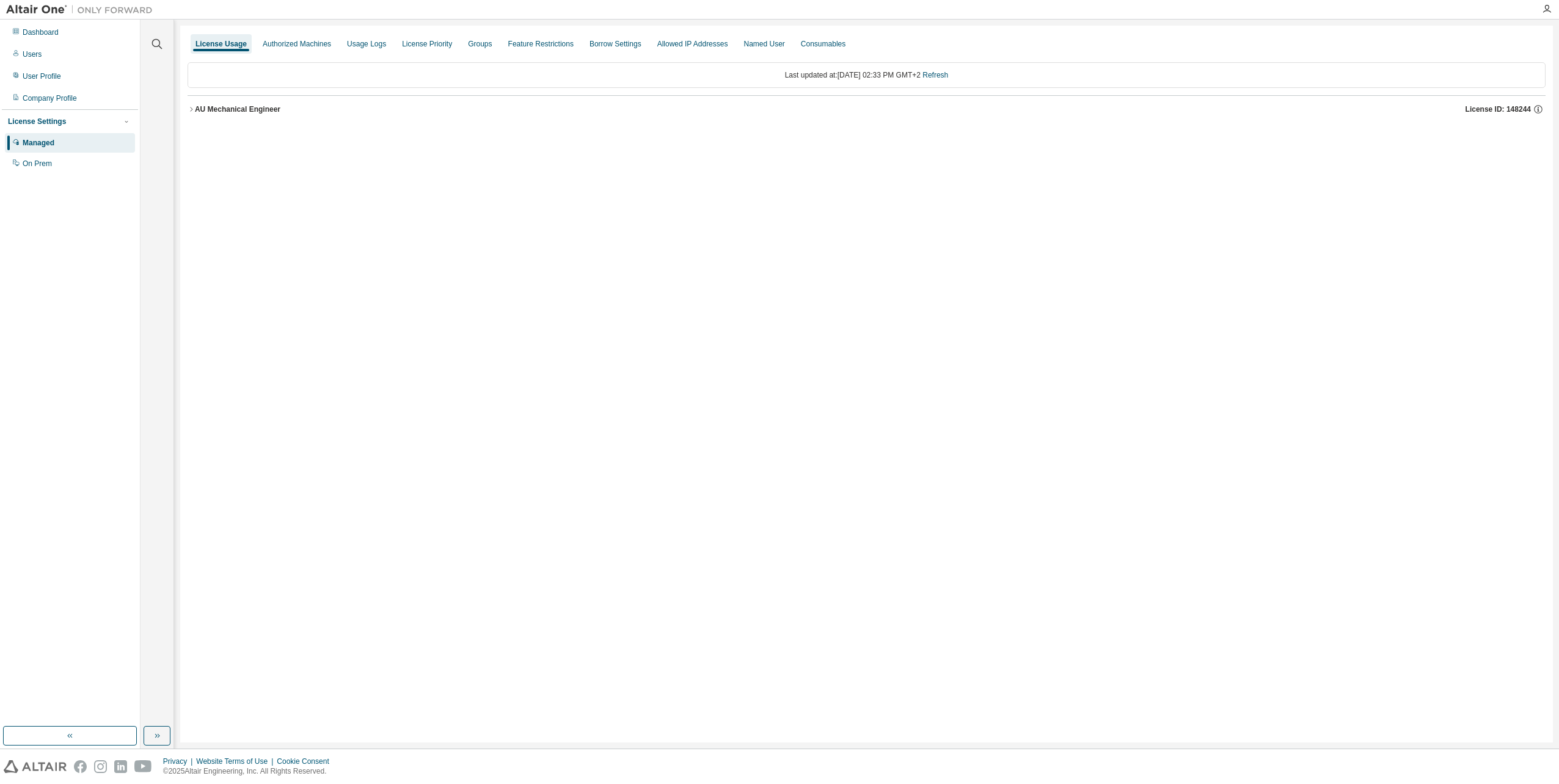
click at [221, 109] on div "AU Mechanical Engineer" at bounding box center [238, 110] width 86 height 10
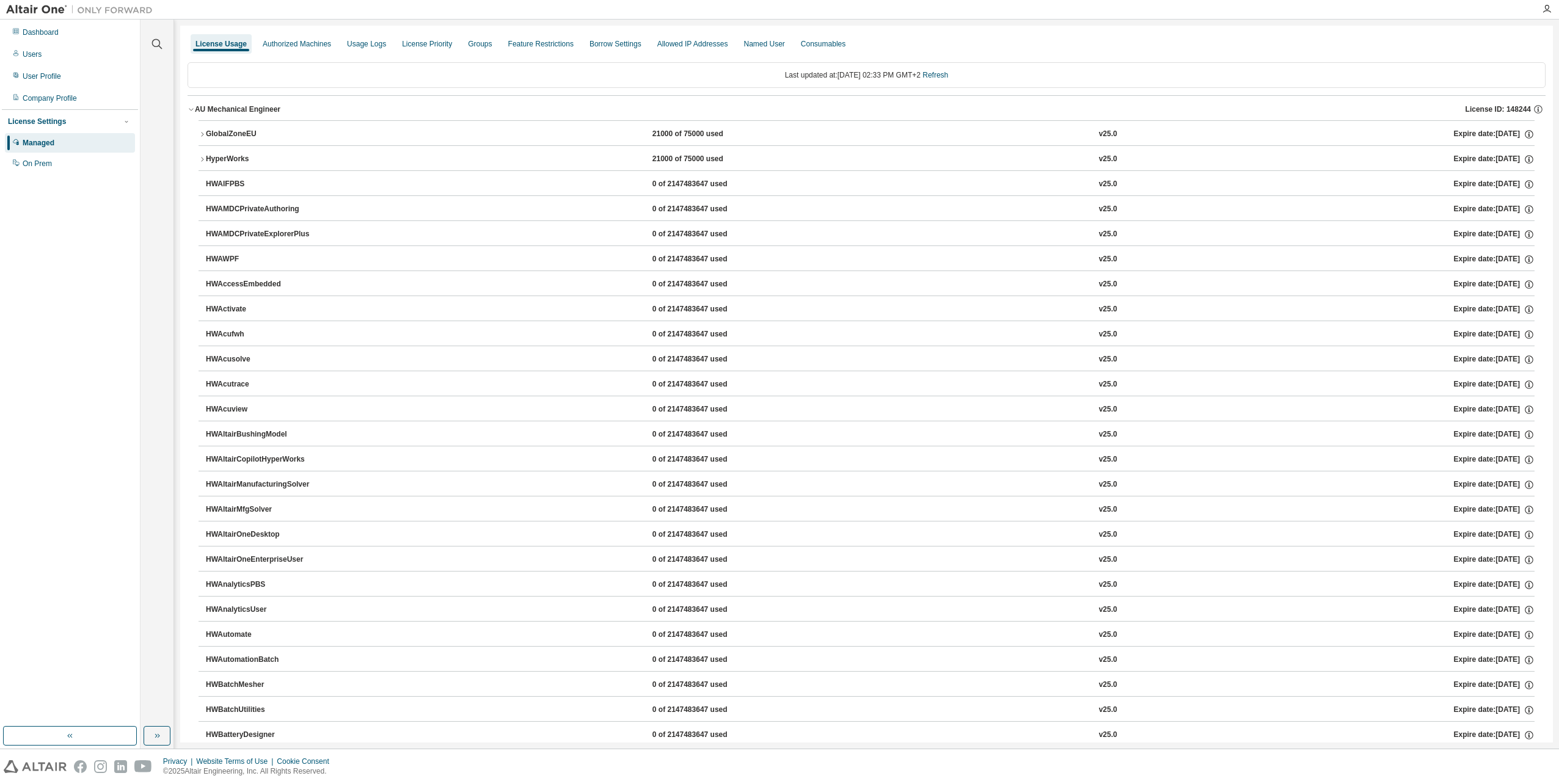
click at [231, 132] on div "GlobalZoneEU" at bounding box center [261, 134] width 110 height 11
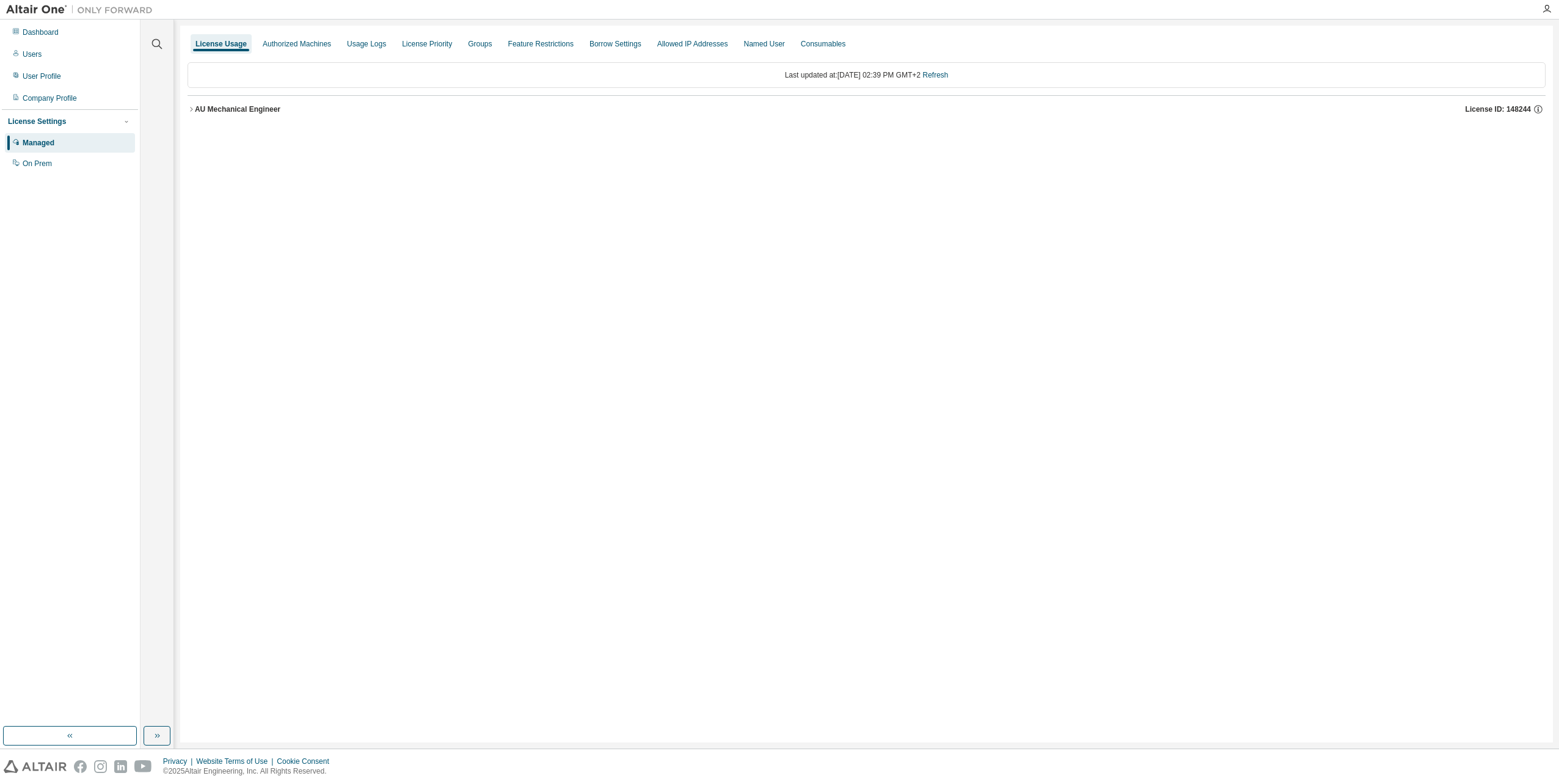
click at [192, 111] on icon "button" at bounding box center [191, 109] width 7 height 7
